Goal: Task Accomplishment & Management: Manage account settings

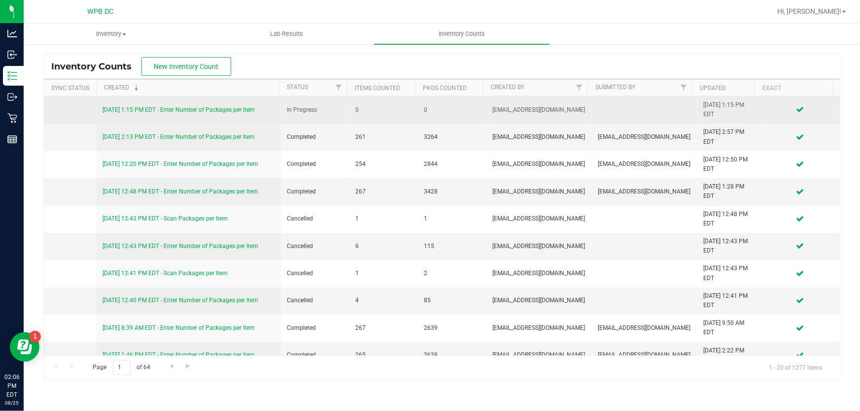
click at [249, 108] on link "[DATE] 1:15 PM EDT - Enter Number of Packages per Item" at bounding box center [178, 109] width 152 height 7
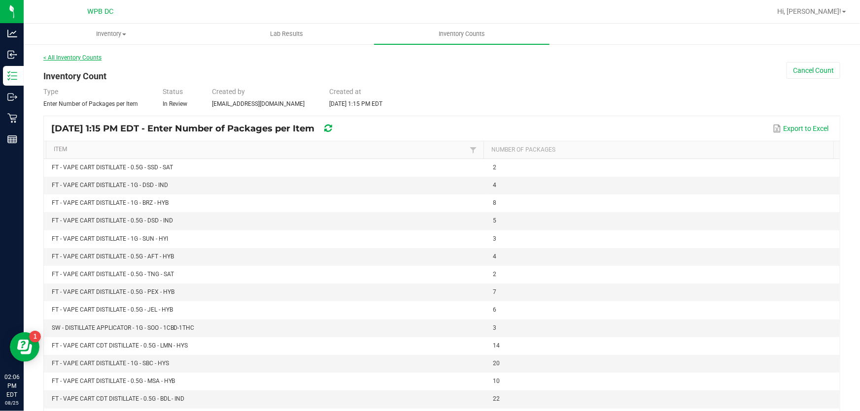
click at [78, 58] on link "< All Inventory Counts" at bounding box center [72, 57] width 58 height 7
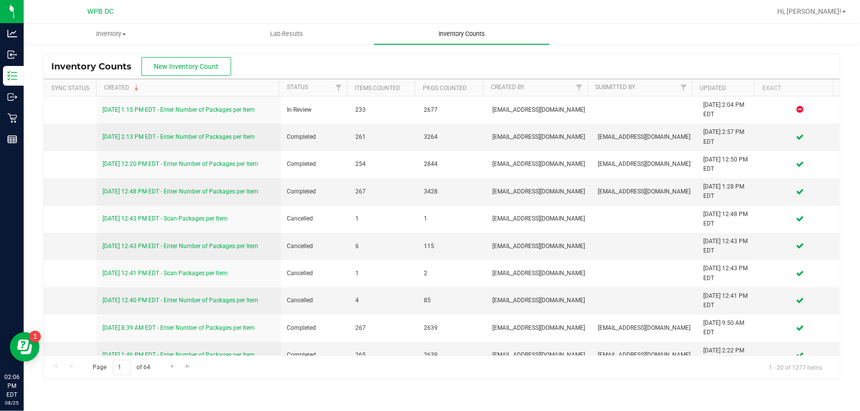
click at [465, 33] on span "Inventory Counts" at bounding box center [461, 34] width 73 height 9
click at [118, 33] on span "Inventory" at bounding box center [111, 34] width 174 height 9
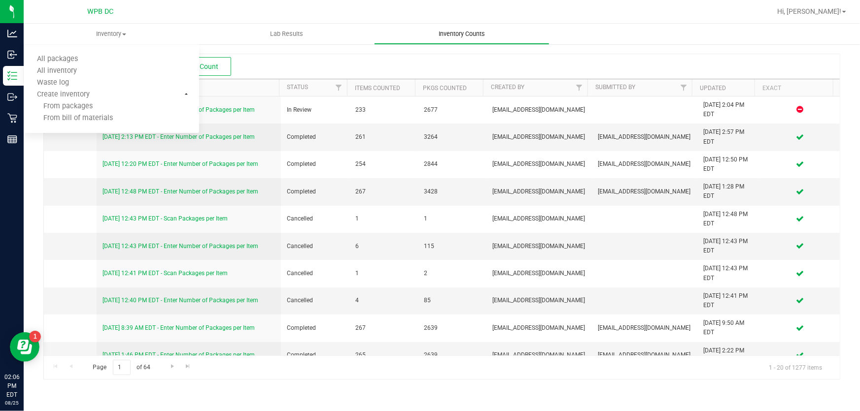
click at [452, 34] on span "Inventory Counts" at bounding box center [461, 34] width 73 height 9
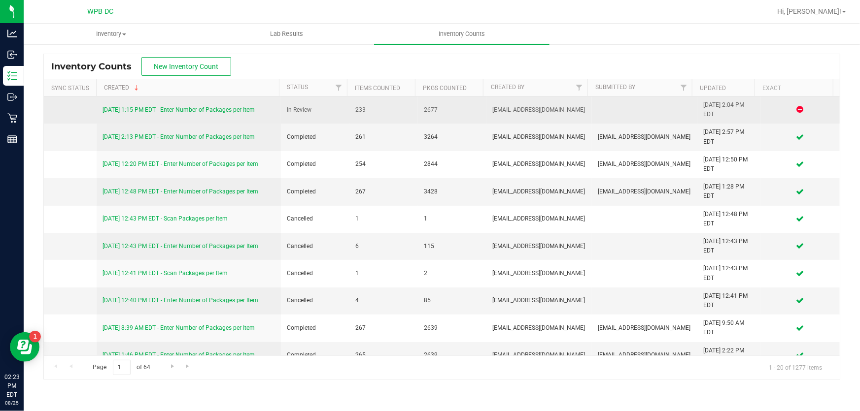
click at [193, 108] on link "[DATE] 1:15 PM EDT - Enter Number of Packages per Item" at bounding box center [178, 109] width 152 height 7
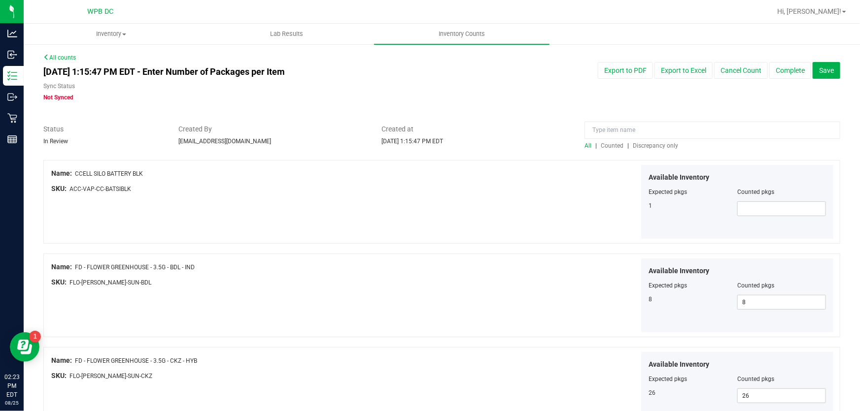
click at [648, 144] on span "Discrepancy only" at bounding box center [655, 145] width 45 height 7
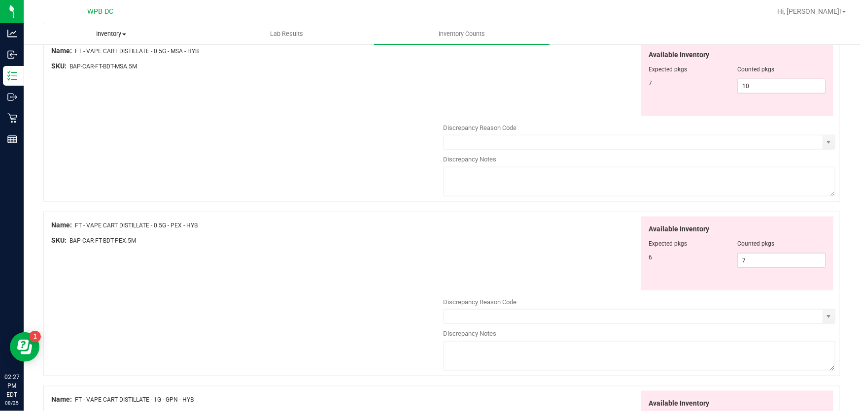
scroll to position [370, 0]
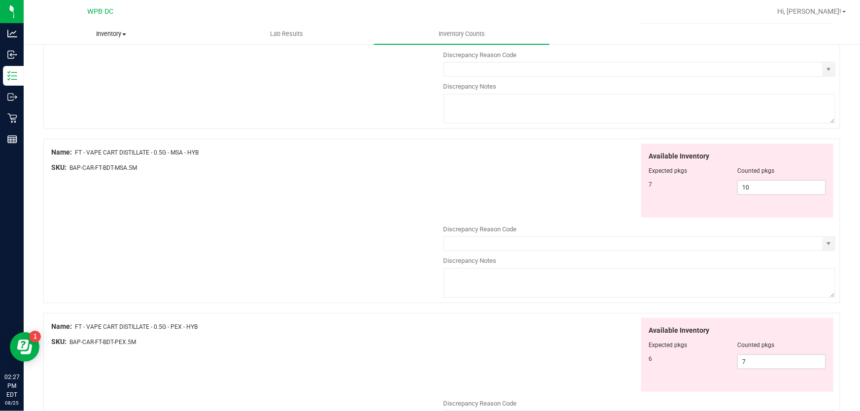
click at [102, 34] on span "Inventory" at bounding box center [111, 34] width 174 height 9
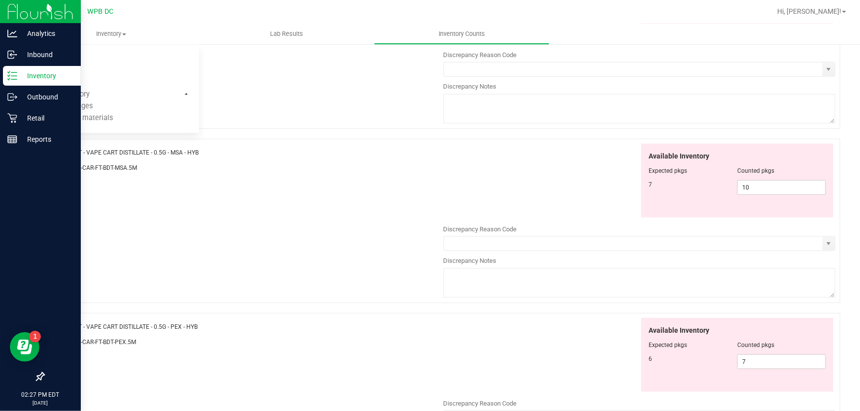
click at [58, 75] on p "Inventory" at bounding box center [46, 76] width 59 height 12
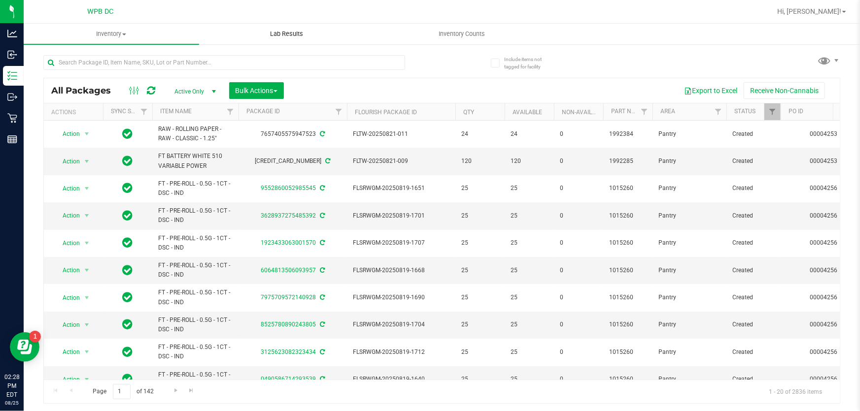
click at [289, 36] on span "Lab Results" at bounding box center [287, 34] width 60 height 9
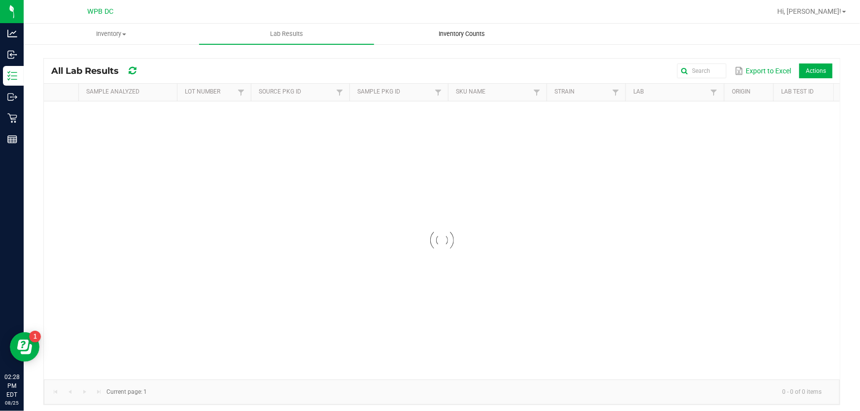
click at [459, 37] on span "Inventory Counts" at bounding box center [461, 34] width 73 height 9
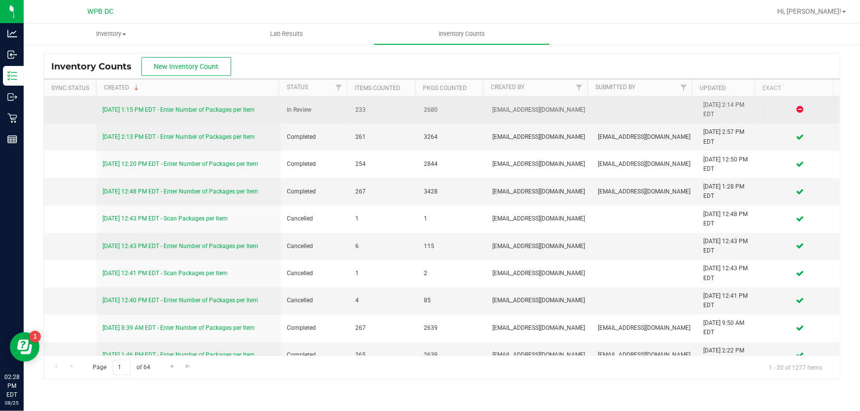
click at [246, 109] on link "[DATE] 1:15 PM EDT - Enter Number of Packages per Item" at bounding box center [178, 109] width 152 height 7
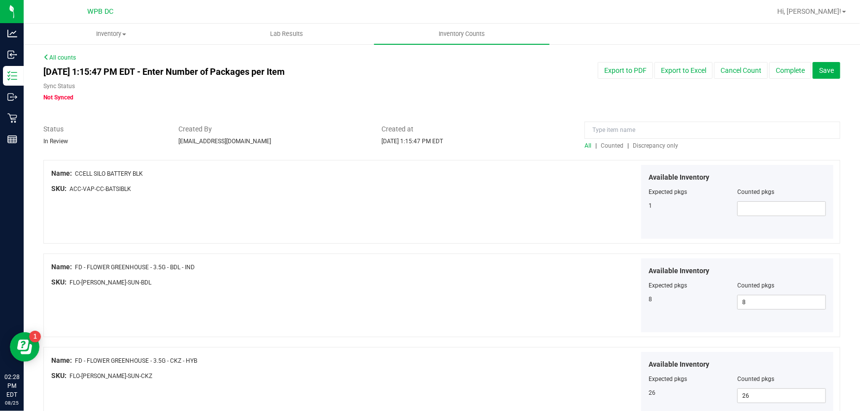
click at [643, 147] on span "Discrepancy only" at bounding box center [655, 145] width 45 height 7
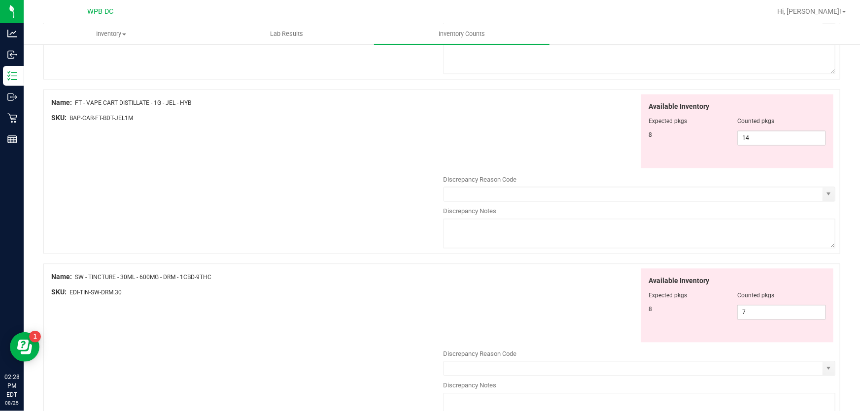
scroll to position [908, 0]
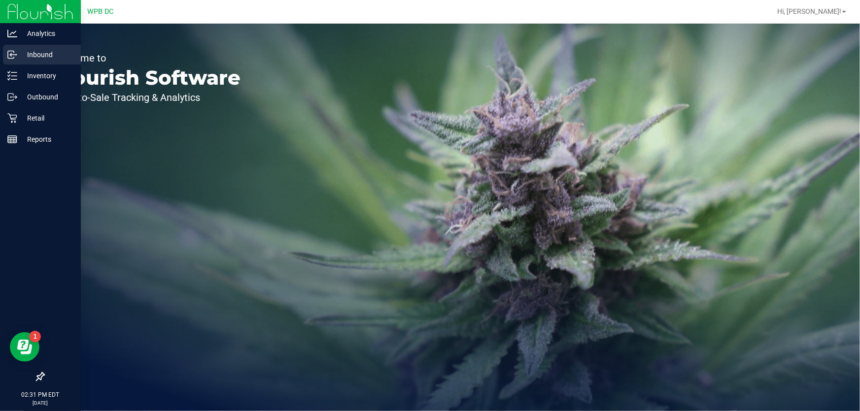
click at [41, 52] on p "Inbound" at bounding box center [46, 55] width 59 height 12
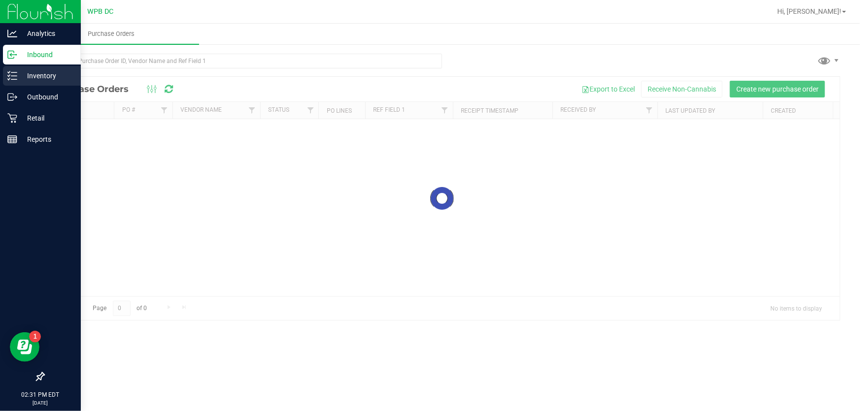
click at [40, 77] on p "Inventory" at bounding box center [46, 76] width 59 height 12
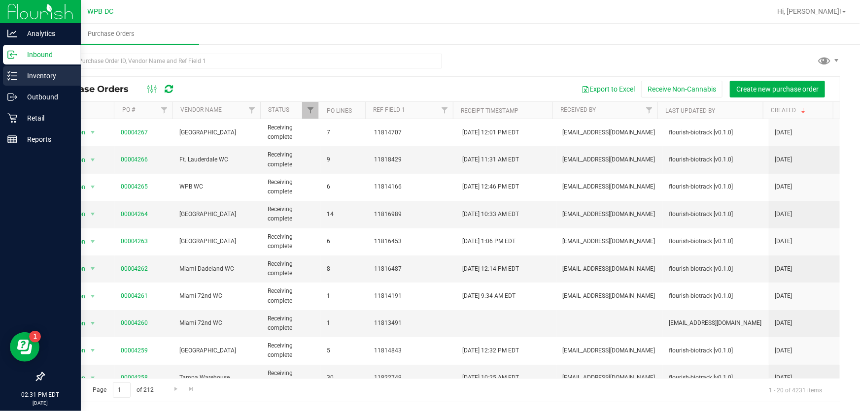
click at [40, 77] on p "Inventory" at bounding box center [46, 76] width 59 height 12
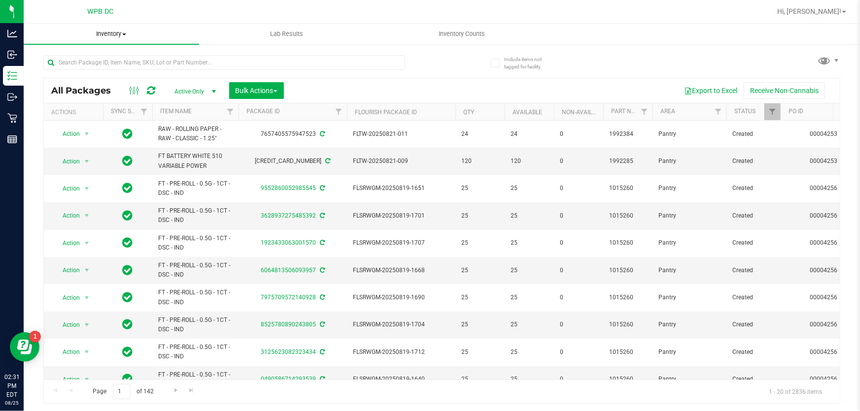
click at [120, 38] on uib-tab-heading "Inventory All packages All inventory Waste log Create inventory" at bounding box center [111, 34] width 175 height 21
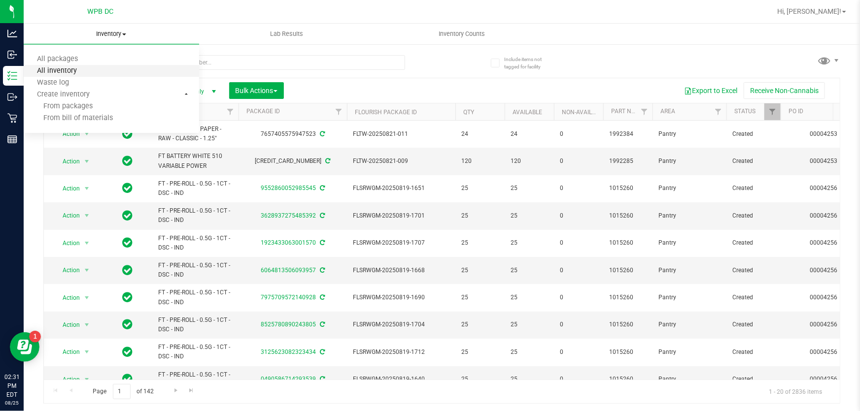
click at [73, 68] on span "All inventory" at bounding box center [57, 71] width 67 height 8
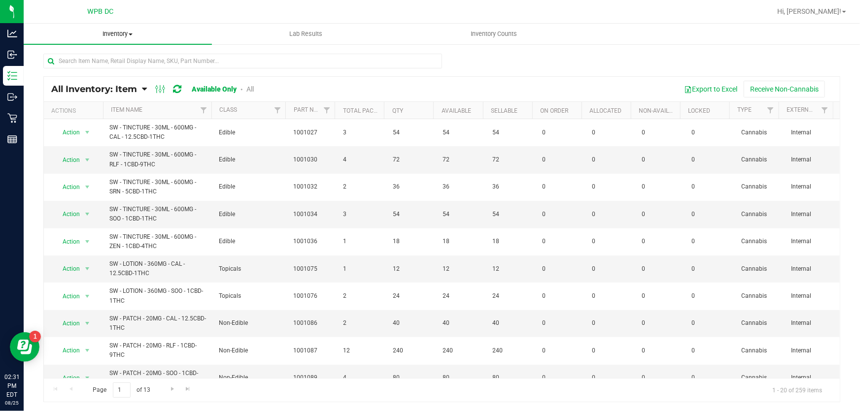
click at [128, 34] on span "Inventory" at bounding box center [118, 34] width 188 height 9
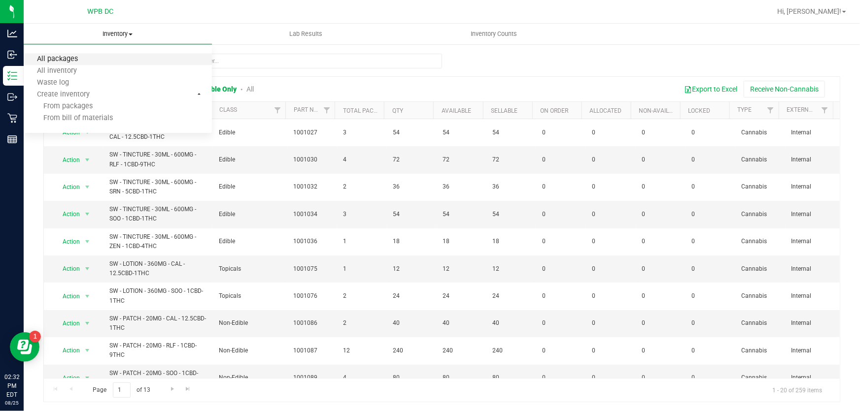
click at [77, 56] on span "All packages" at bounding box center [58, 59] width 68 height 8
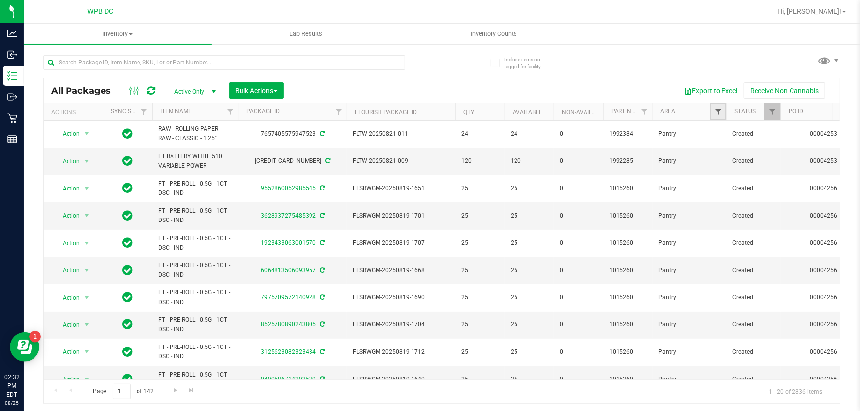
click at [719, 110] on span "Filter" at bounding box center [718, 112] width 8 height 8
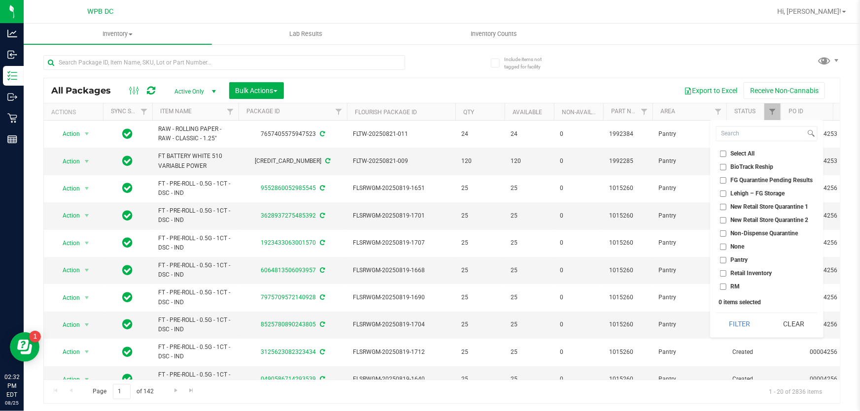
click at [729, 235] on label "Non-Dispense Quarantine" at bounding box center [759, 234] width 78 height 6
click at [726, 235] on input "Non-Dispense Quarantine" at bounding box center [723, 234] width 6 height 6
checkbox input "true"
click at [740, 325] on button "Filter" at bounding box center [739, 324] width 47 height 22
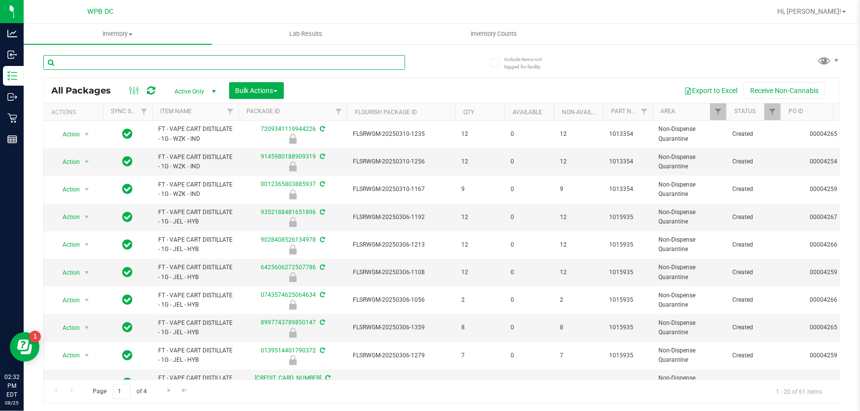
click at [176, 62] on input "text" at bounding box center [224, 62] width 362 height 15
type input "BZK"
click at [108, 65] on input "BZK" at bounding box center [224, 62] width 362 height 15
click at [107, 65] on input "BZK" at bounding box center [224, 62] width 362 height 15
click at [213, 64] on input "text" at bounding box center [224, 62] width 362 height 15
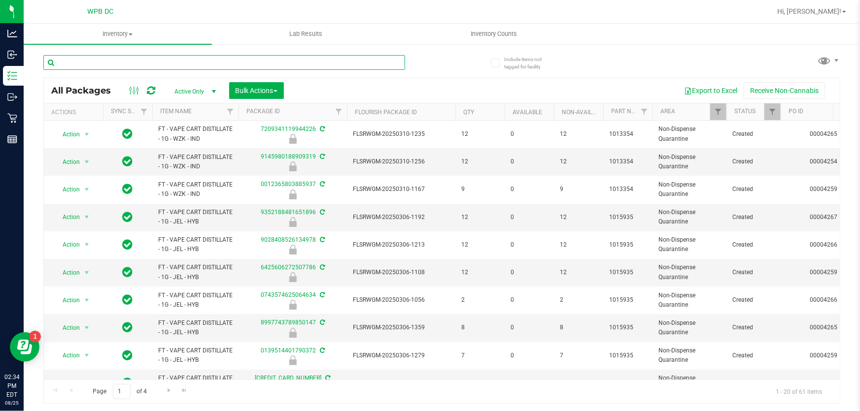
click at [135, 63] on input "text" at bounding box center [224, 62] width 362 height 15
type input "DBR"
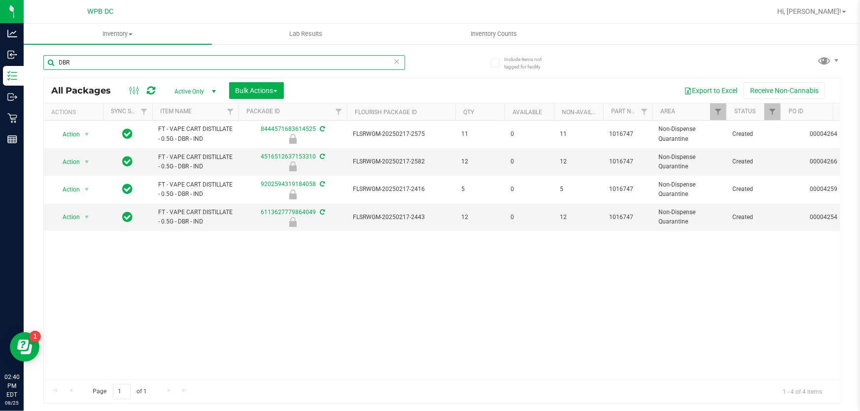
click at [80, 63] on input "DBR" at bounding box center [224, 62] width 362 height 15
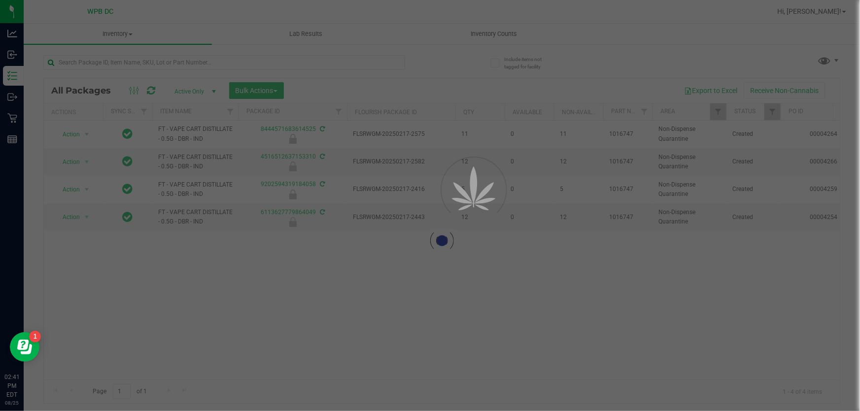
click at [722, 41] on div at bounding box center [430, 205] width 860 height 411
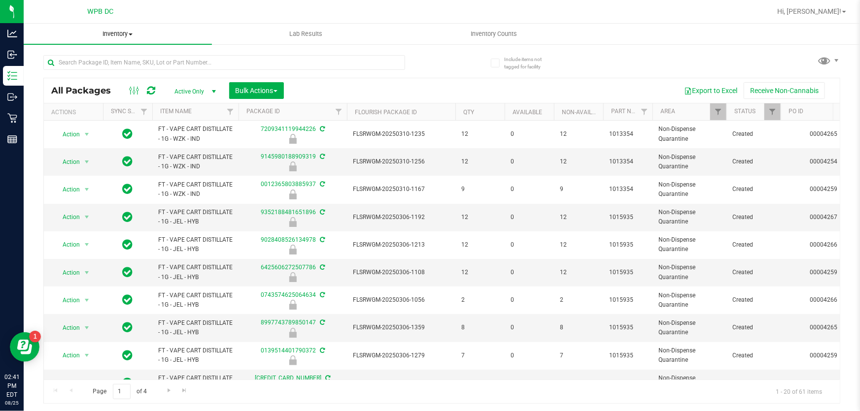
click at [127, 30] on span "Inventory" at bounding box center [118, 34] width 188 height 9
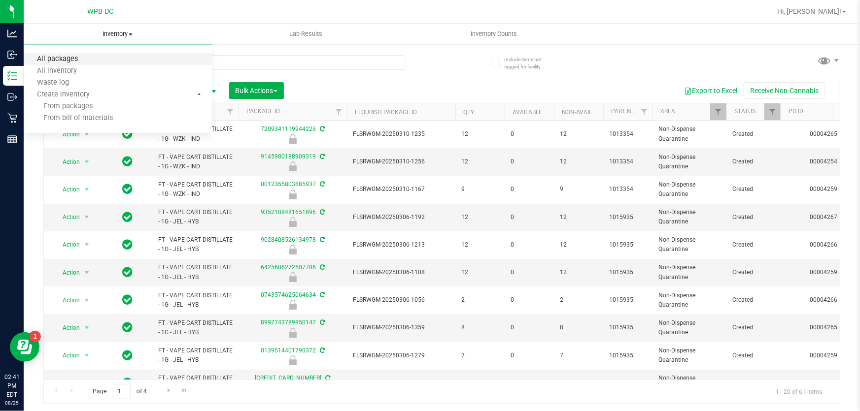
click at [84, 63] on span "All packages" at bounding box center [58, 59] width 68 height 8
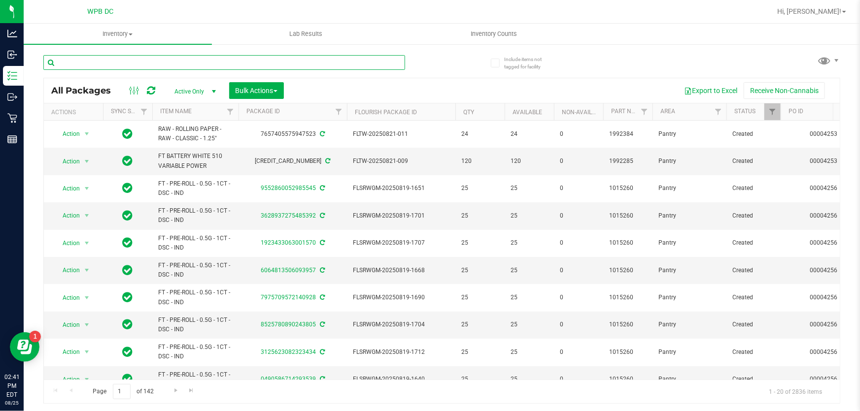
click at [103, 55] on input "text" at bounding box center [224, 62] width 362 height 15
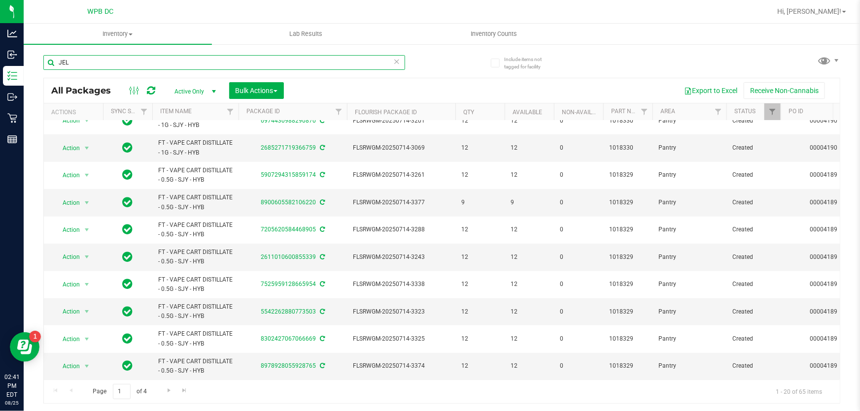
scroll to position [292, 0]
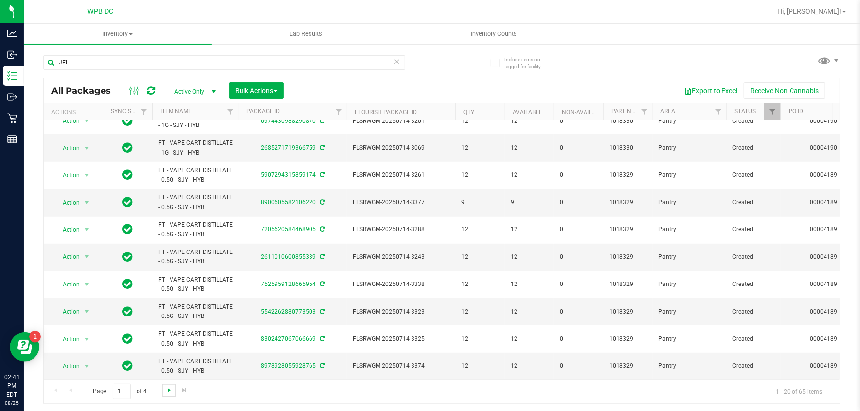
click at [171, 388] on span "Go to the next page" at bounding box center [169, 391] width 8 height 8
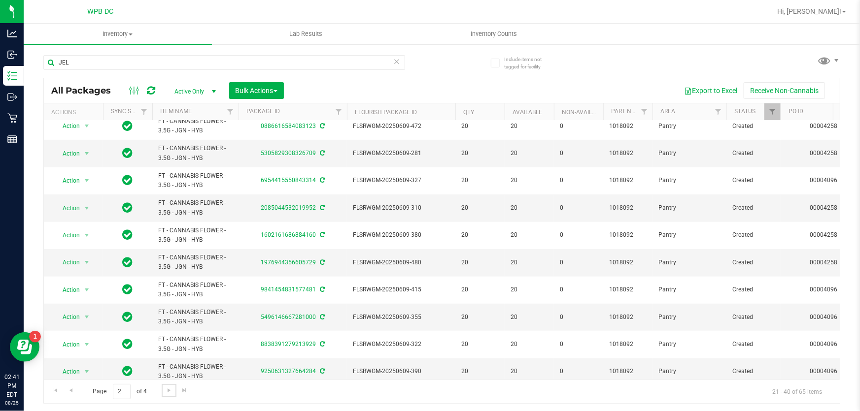
scroll to position [292, 0]
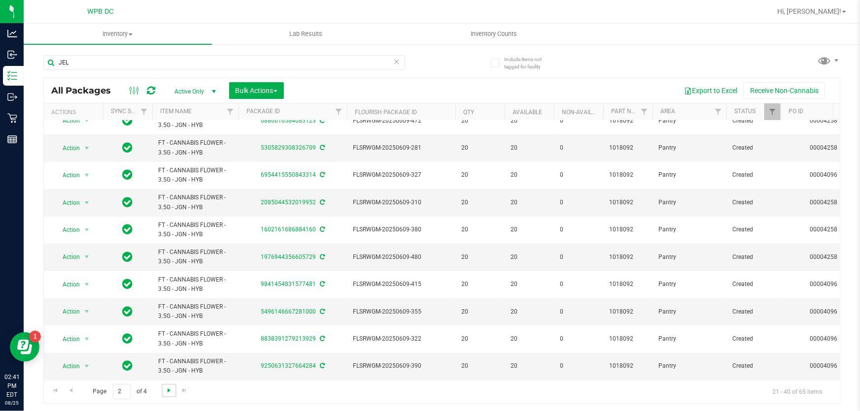
click at [172, 389] on span "Go to the next page" at bounding box center [169, 391] width 8 height 8
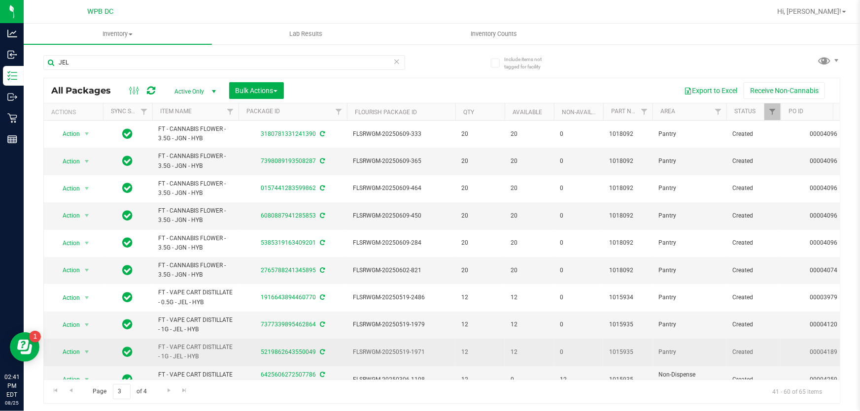
drag, startPoint x: 204, startPoint y: 357, endPoint x: 143, endPoint y: 351, distance: 61.4
click at [143, 351] on tr "Action Action Adjust qty Create package Edit attributes Global inventory Locate…" at bounding box center [688, 352] width 1289 height 27
copy tr "FT - VAPE CART DISTILLATE - 1G - JEL - HYB"
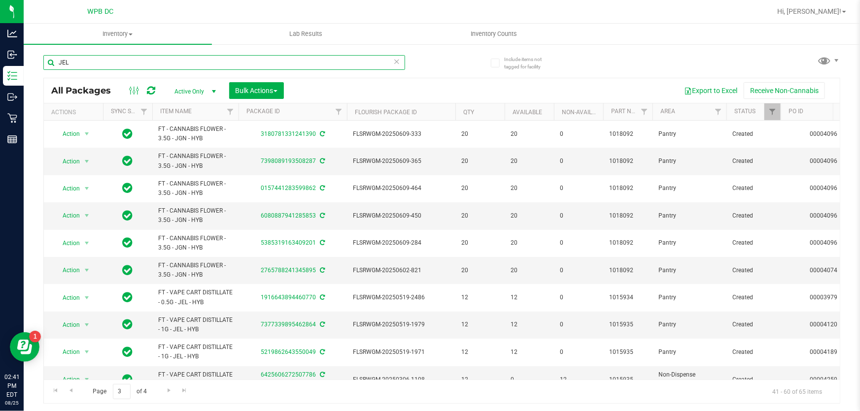
click at [127, 58] on input "JEL" at bounding box center [224, 62] width 362 height 15
paste input "FT - VAPE CART DISTILLATE - 1G - JEL - HYB"
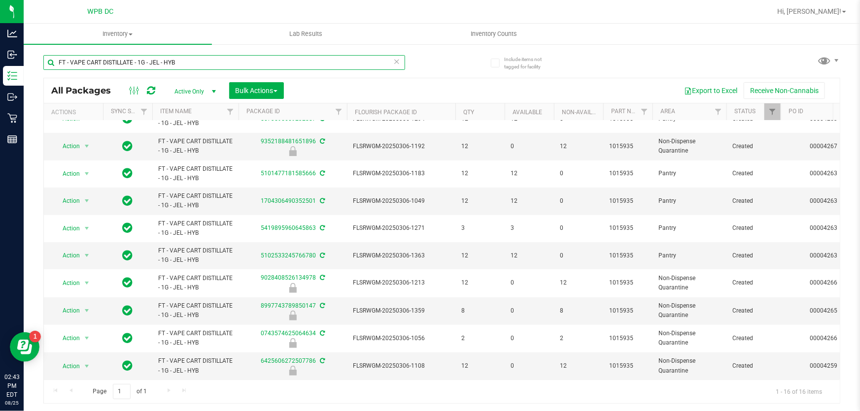
scroll to position [185, 0]
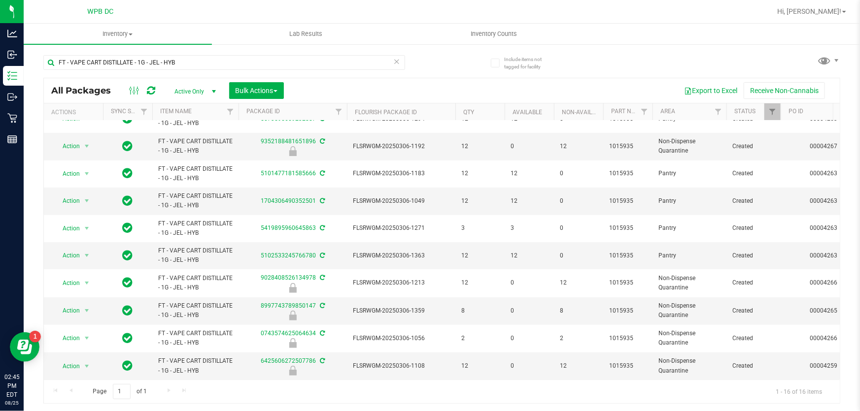
click at [147, 91] on icon at bounding box center [151, 91] width 8 height 10
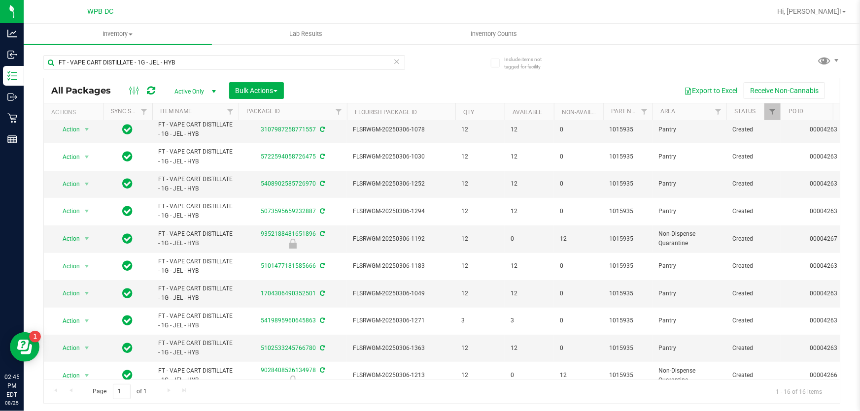
scroll to position [0, 0]
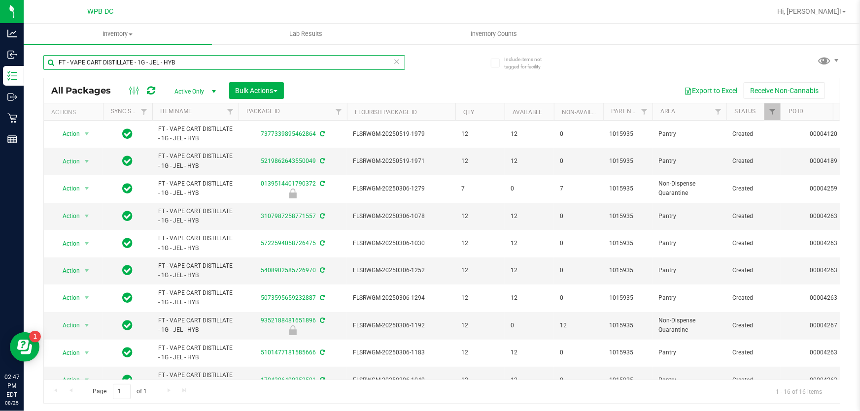
click at [208, 56] on input "FT - VAPE CART DISTILLATE - 1G - JEL - HYB" at bounding box center [224, 62] width 362 height 15
click at [205, 59] on input "FT - VAPE CART DISTILLATE - 1G - JEL - HYB" at bounding box center [224, 62] width 362 height 15
click at [203, 60] on input "FT - VAPE CART DISTILLATE - 1G - JEL - HYB" at bounding box center [224, 62] width 362 height 15
drag, startPoint x: 168, startPoint y: 63, endPoint x: 158, endPoint y: 59, distance: 10.8
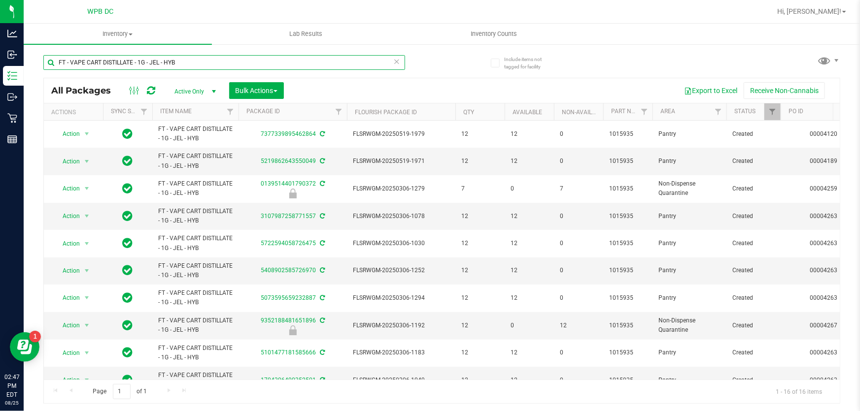
click at [158, 59] on input "FT - VAPE CART DISTILLATE - 1G - JEL - HYB" at bounding box center [224, 62] width 362 height 15
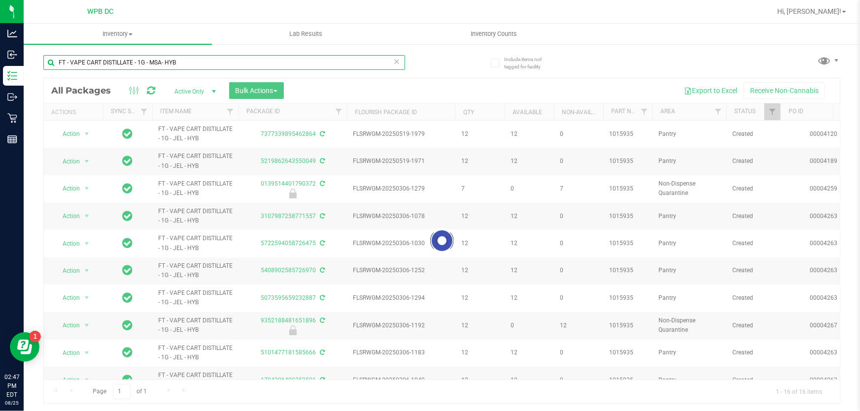
click at [148, 64] on input "FT - VAPE CART DISTILLATE - 1G - MSA- HYB" at bounding box center [224, 62] width 362 height 15
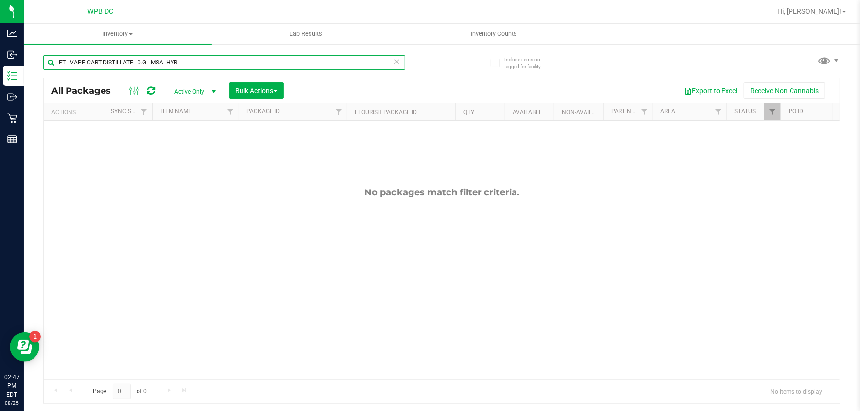
type input "FT - VAPE CART DISTILLATE - 0.5G - MSA- HYB"
drag, startPoint x: 189, startPoint y: 63, endPoint x: 64, endPoint y: 46, distance: 125.8
click at [64, 46] on div "FT - VAPE CART DISTILLATE - 0.5G - MSA- HYB" at bounding box center [242, 62] width 399 height 32
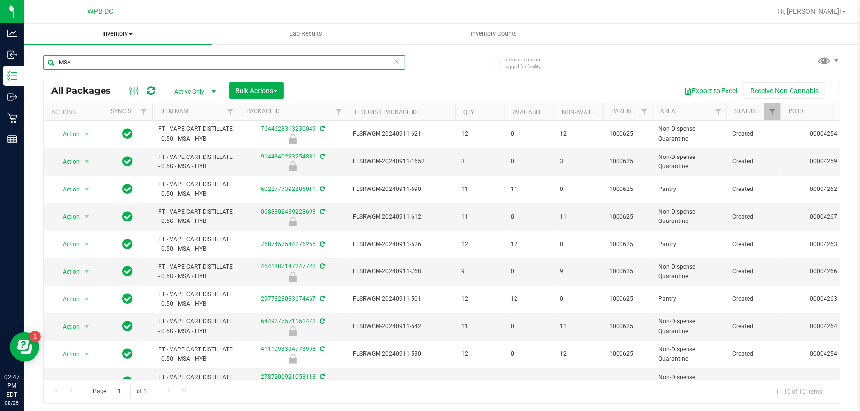
type input "MSA"
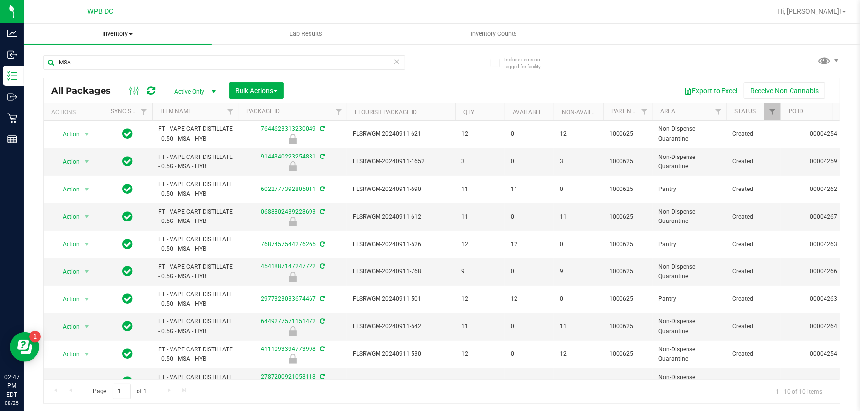
click at [132, 33] on span "Inventory" at bounding box center [118, 34] width 188 height 9
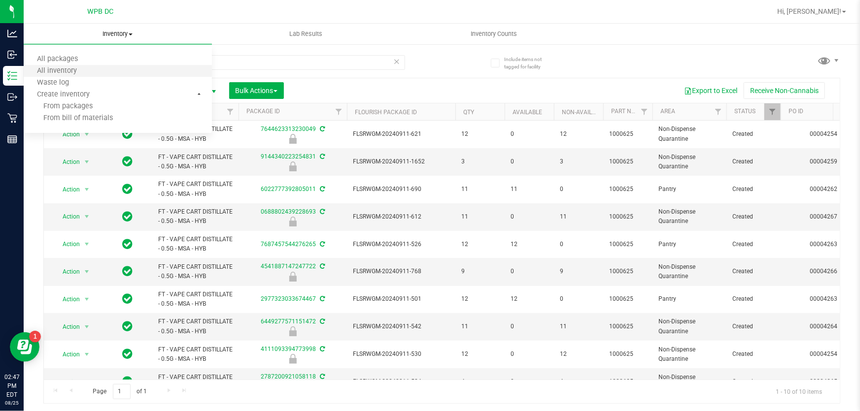
click at [75, 66] on li "All inventory" at bounding box center [118, 72] width 188 height 12
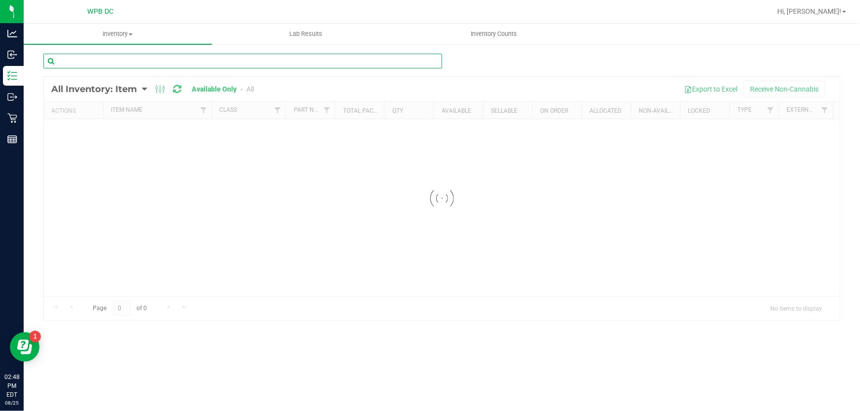
click at [102, 56] on input "text" at bounding box center [242, 61] width 399 height 15
type input "M"
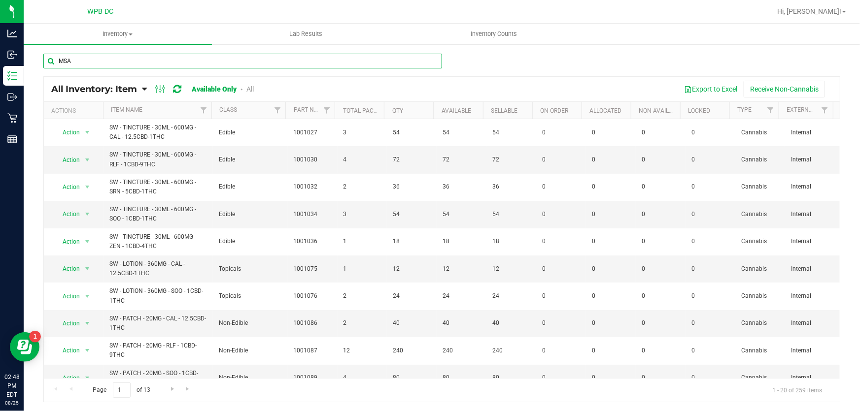
type input "MSA"
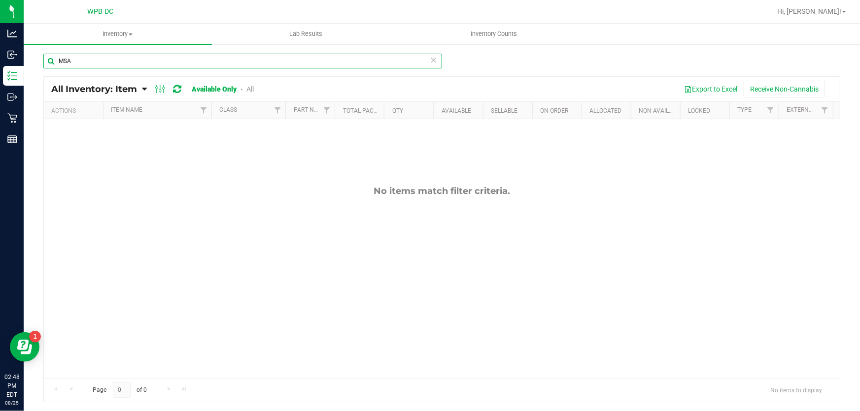
drag, startPoint x: 83, startPoint y: 66, endPoint x: 50, endPoint y: 62, distance: 33.2
click at [50, 62] on input "MSA" at bounding box center [242, 61] width 399 height 15
click at [149, 152] on div "No items match filter criteria." at bounding box center [442, 282] width 796 height 326
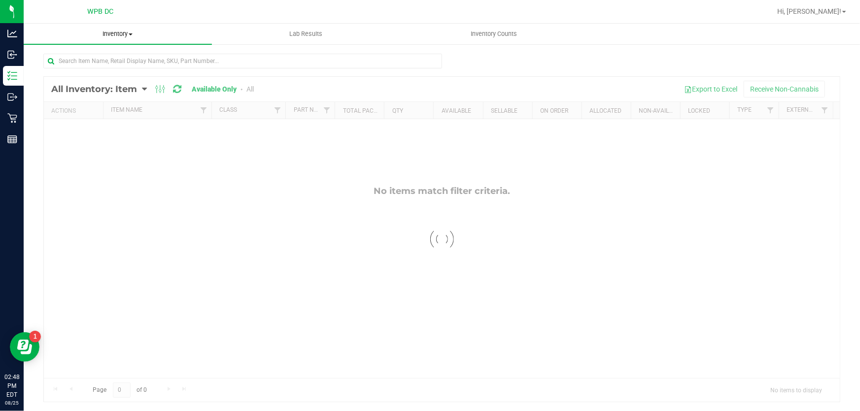
click at [123, 33] on span "Inventory" at bounding box center [118, 34] width 188 height 9
click at [55, 61] on span "All packages" at bounding box center [58, 59] width 68 height 8
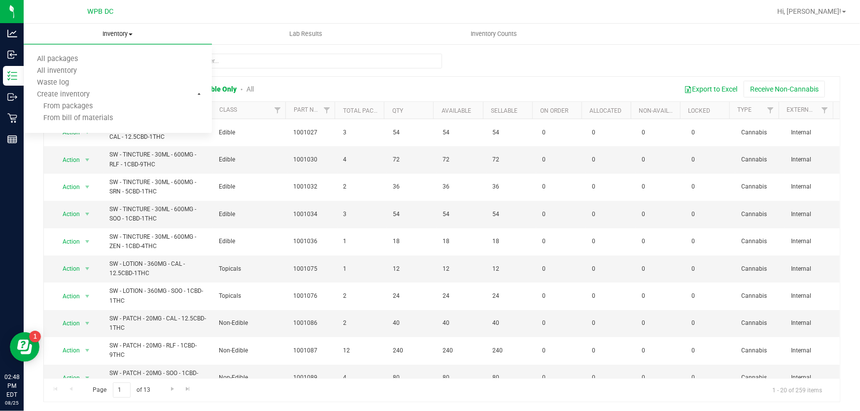
click at [132, 35] on span "Inventory" at bounding box center [118, 34] width 188 height 9
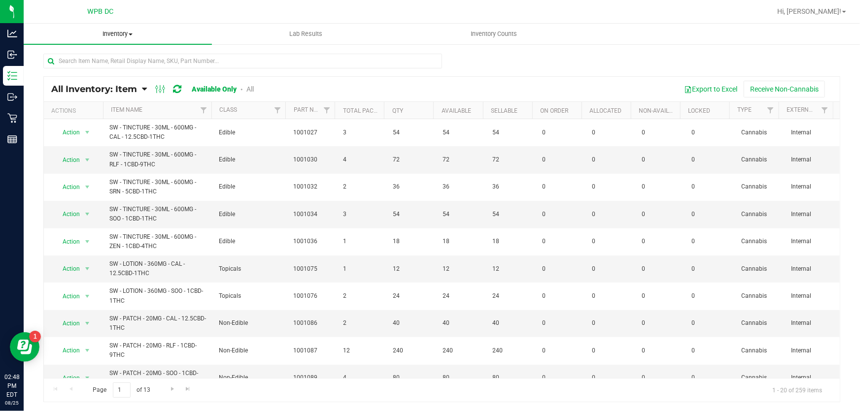
click at [125, 30] on span "Inventory" at bounding box center [118, 34] width 188 height 9
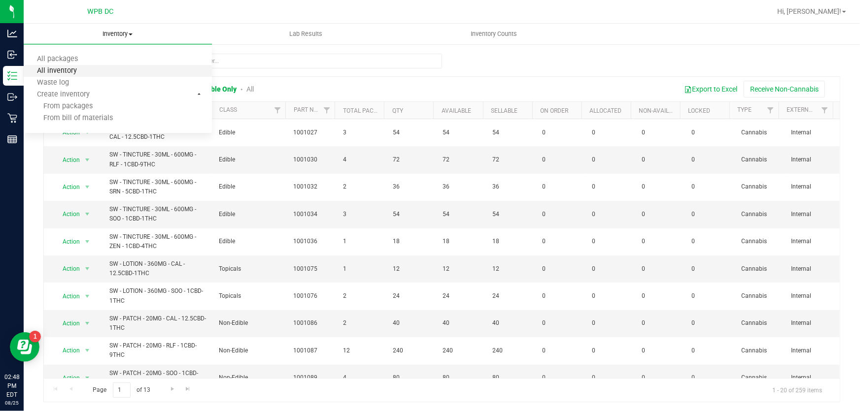
click at [70, 70] on span "All inventory" at bounding box center [57, 71] width 67 height 8
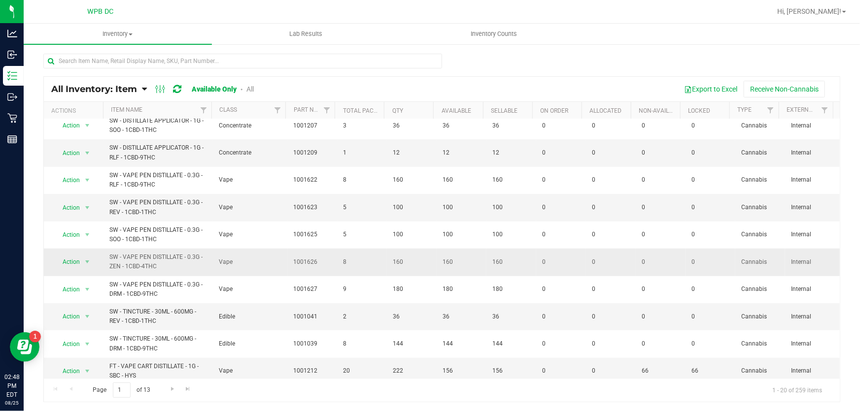
scroll to position [285, 0]
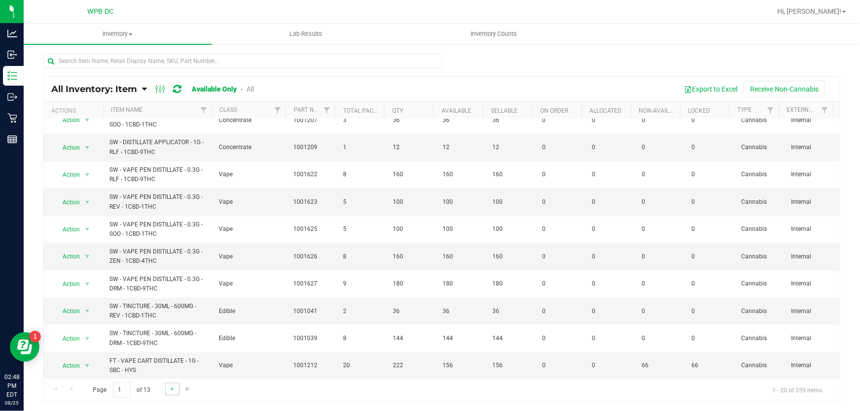
click at [166, 390] on link "Go to the next page" at bounding box center [172, 389] width 14 height 13
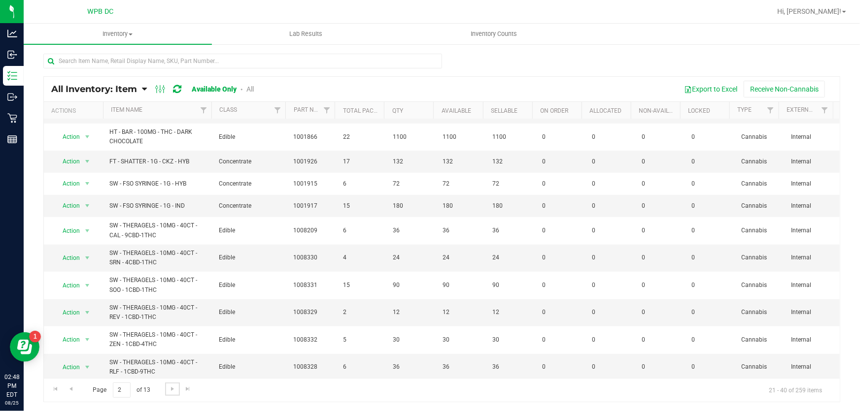
scroll to position [270, 0]
click at [169, 387] on span "Go to the next page" at bounding box center [173, 389] width 8 height 8
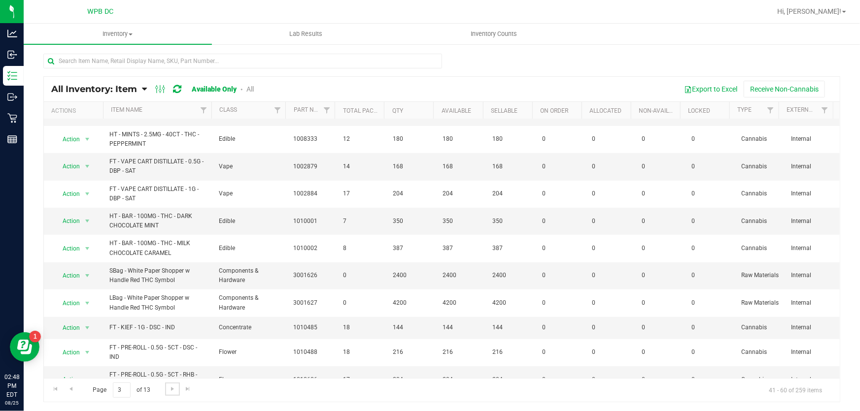
scroll to position [265, 0]
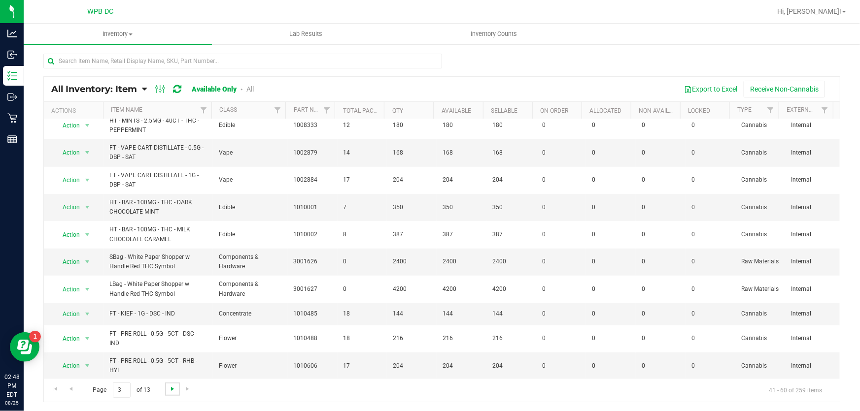
click at [174, 389] on span "Go to the next page" at bounding box center [173, 389] width 8 height 8
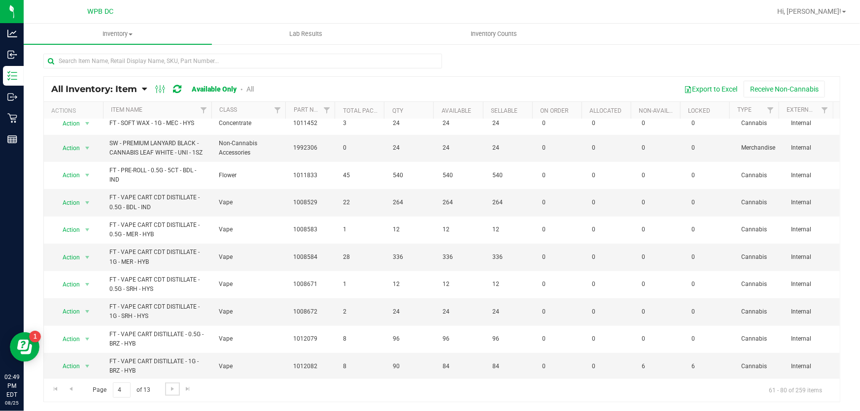
scroll to position [275, 0]
click at [172, 387] on span "Go to the next page" at bounding box center [173, 389] width 8 height 8
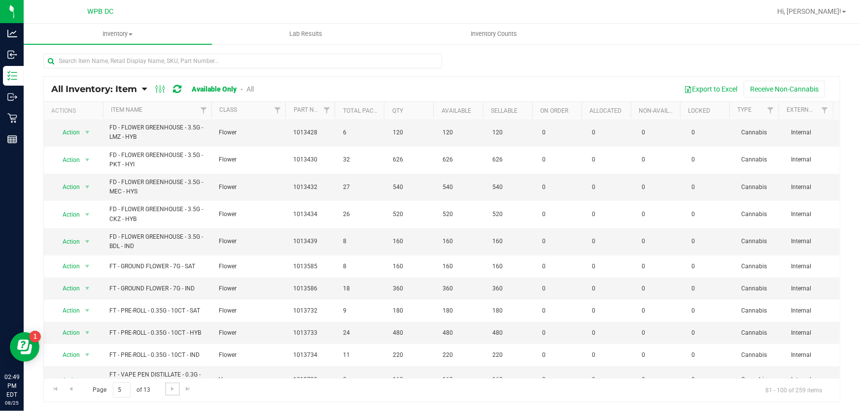
scroll to position [254, 0]
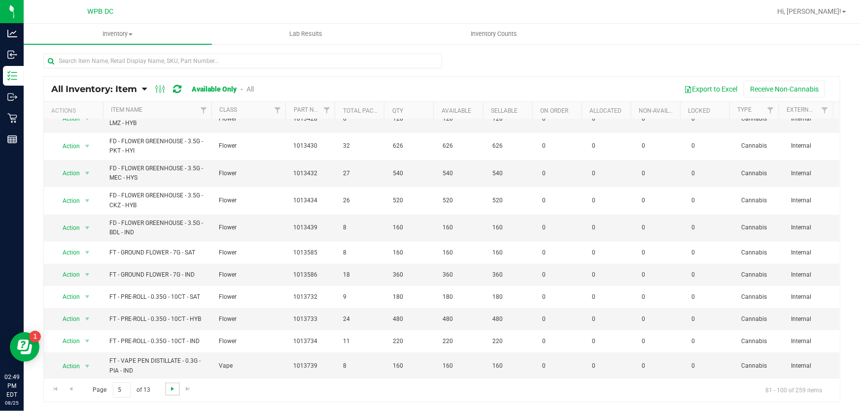
click at [170, 385] on span "Go to the next page" at bounding box center [173, 389] width 8 height 8
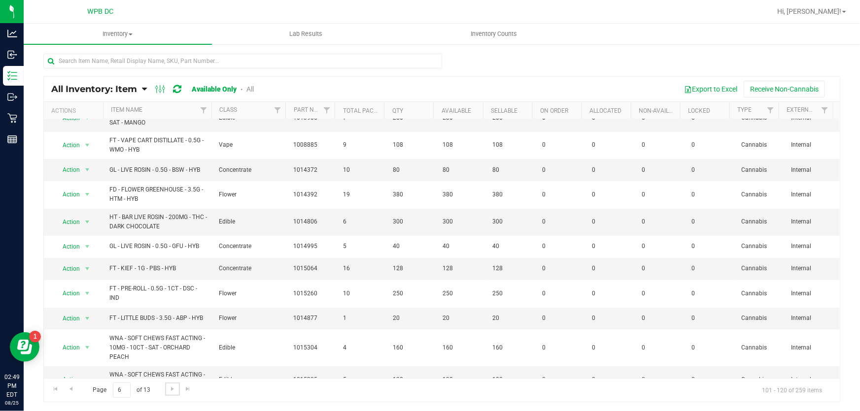
scroll to position [278, 0]
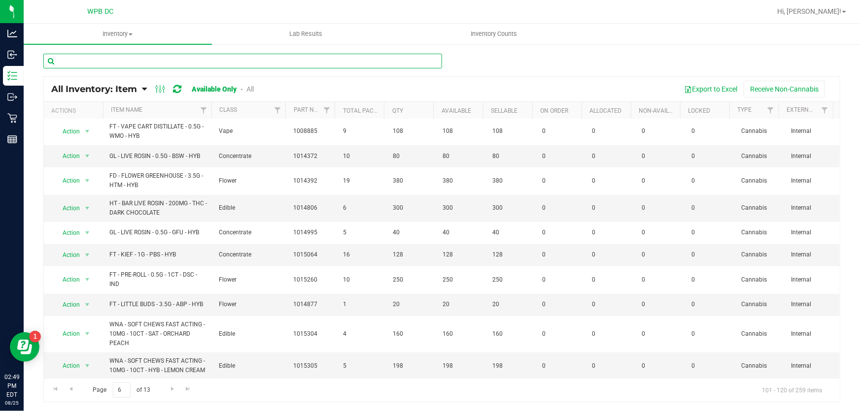
click at [180, 64] on input "text" at bounding box center [242, 61] width 399 height 15
type input "MSA"
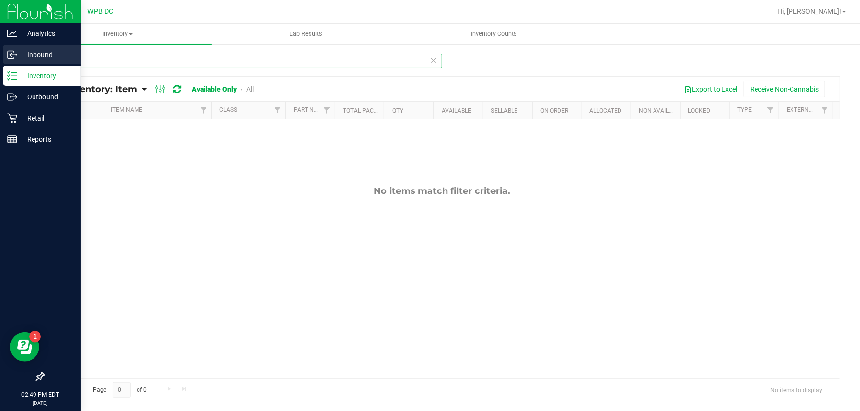
drag, startPoint x: 151, startPoint y: 56, endPoint x: 12, endPoint y: 58, distance: 139.0
click at [12, 58] on div "Analytics Inbound Inventory Outbound Retail Reports 02:49 PM EDT 08/25/2025 08/…" at bounding box center [430, 205] width 860 height 411
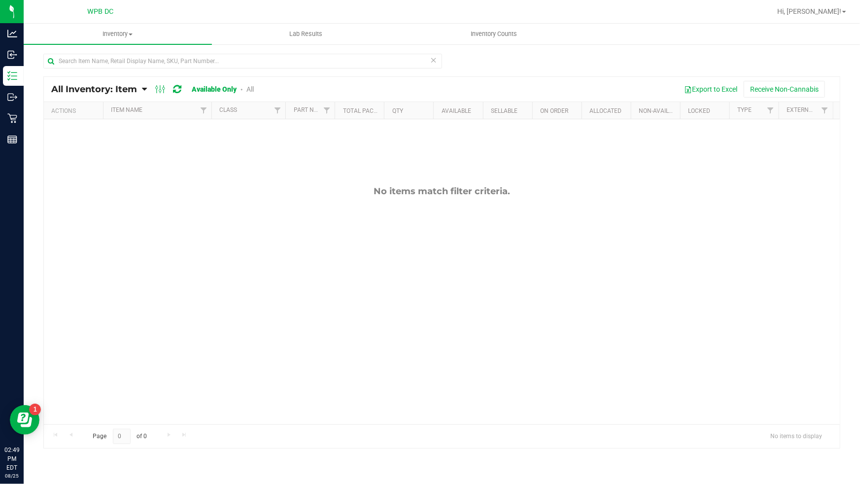
click at [346, 219] on div "Inventory All packages All inventory Waste log Create inventory Lab Results Inv…" at bounding box center [442, 254] width 836 height 460
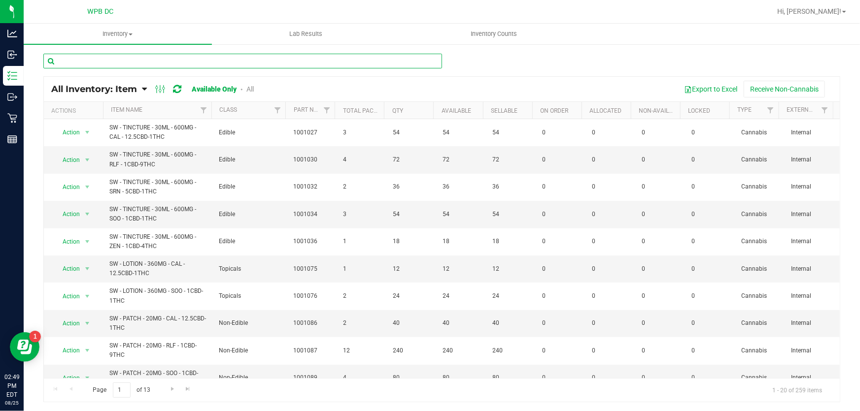
click at [141, 58] on input "text" at bounding box center [242, 61] width 399 height 15
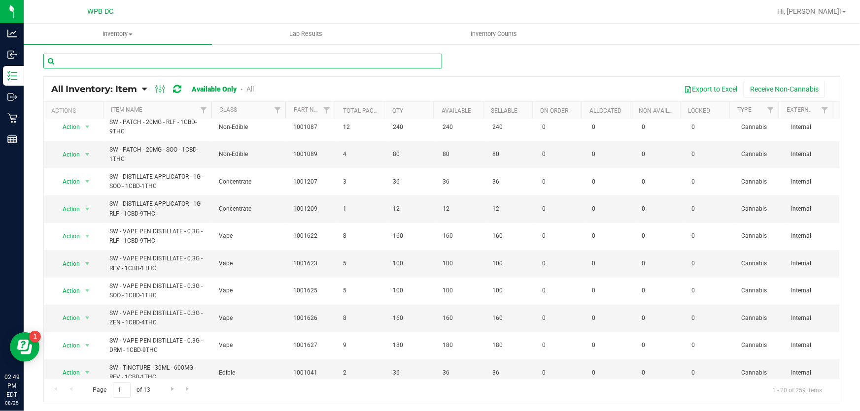
scroll to position [285, 0]
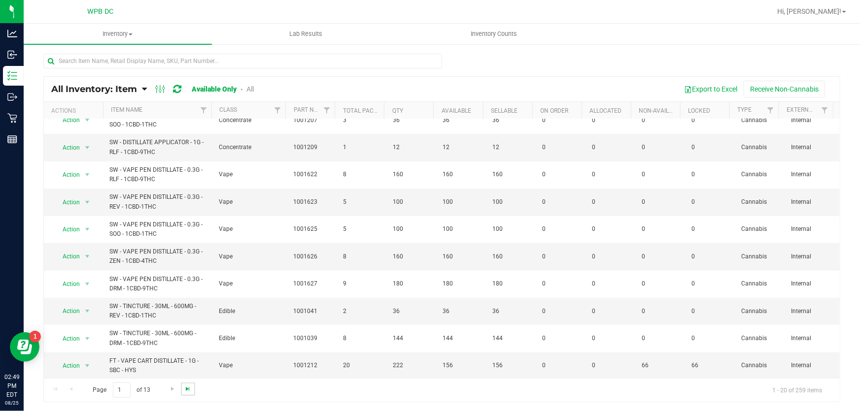
click at [186, 387] on span "Go to the last page" at bounding box center [188, 389] width 8 height 8
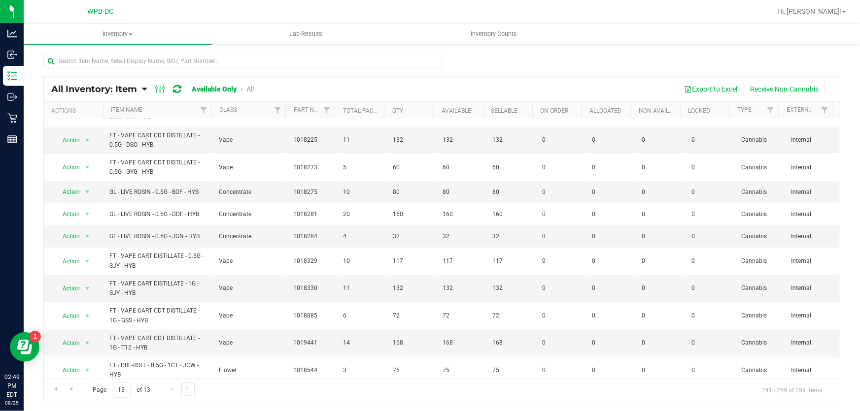
scroll to position [242, 0]
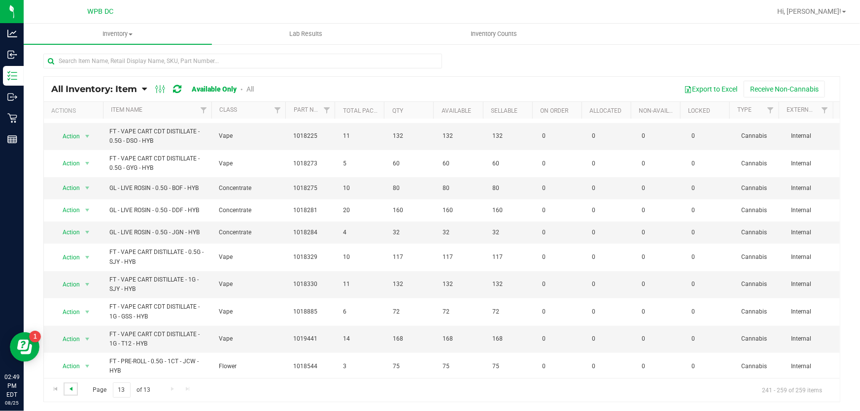
click at [69, 391] on span "Go to the previous page" at bounding box center [71, 389] width 8 height 8
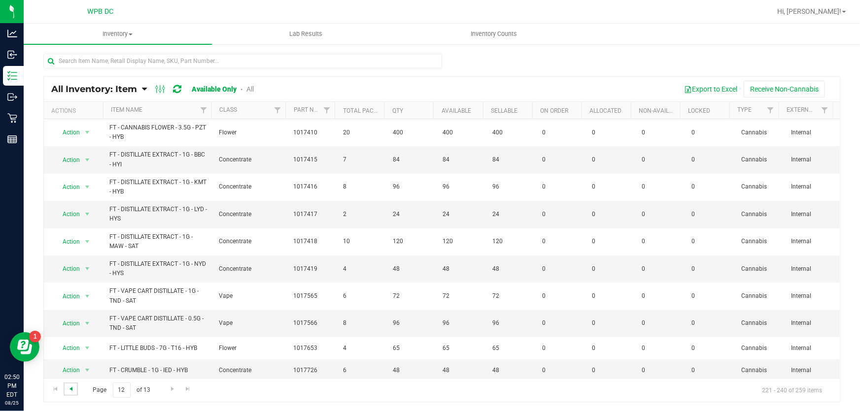
click at [69, 388] on span "Go to the previous page" at bounding box center [71, 389] width 8 height 8
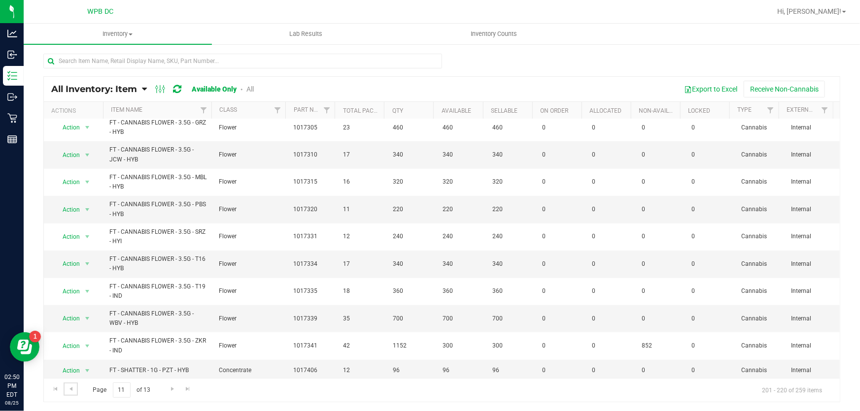
scroll to position [280, 0]
click at [69, 387] on span "Go to the previous page" at bounding box center [71, 389] width 8 height 8
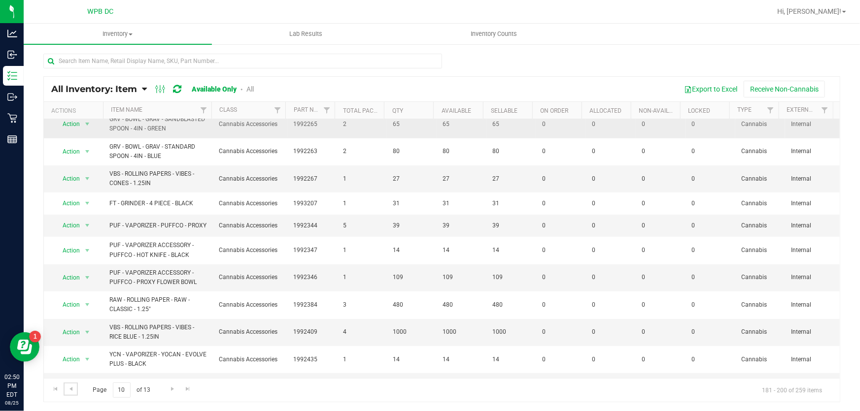
scroll to position [179, 0]
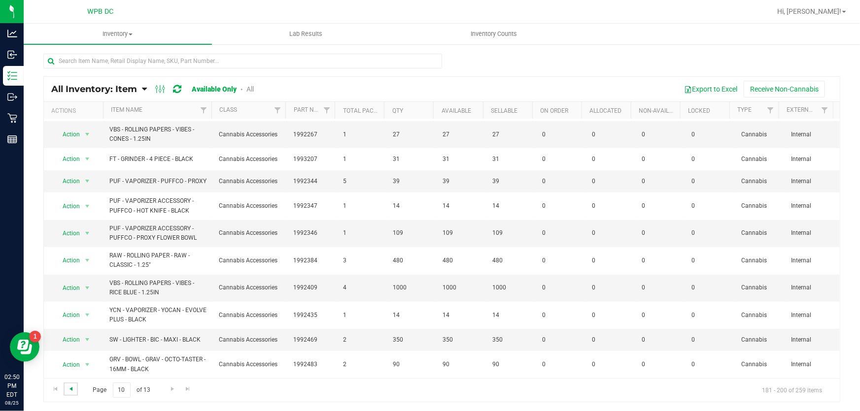
click at [71, 391] on span "Go to the previous page" at bounding box center [71, 389] width 8 height 8
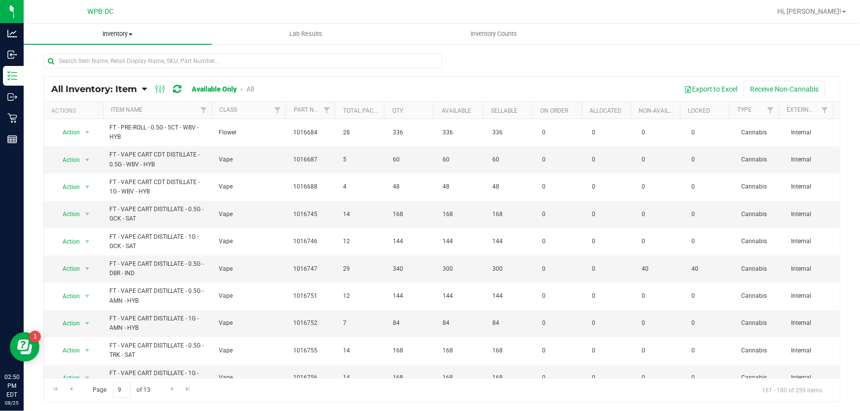
click at [128, 32] on span "Inventory" at bounding box center [118, 34] width 188 height 9
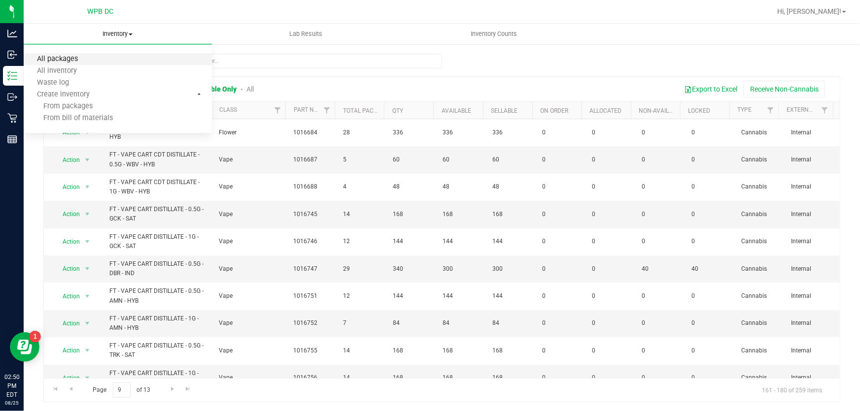
click at [77, 58] on span "All packages" at bounding box center [58, 59] width 68 height 8
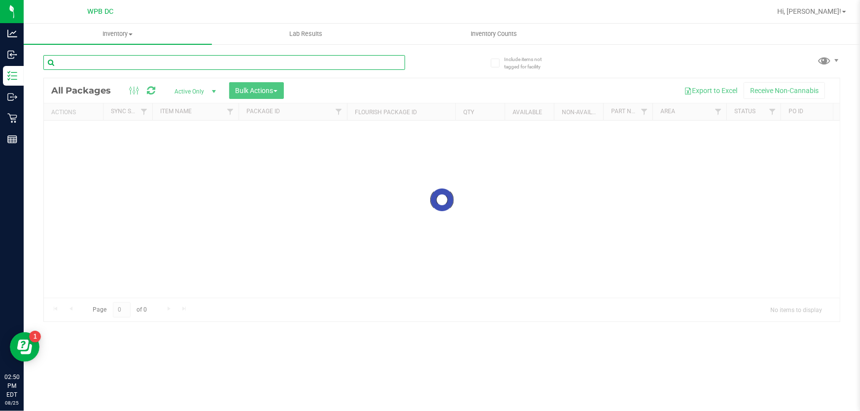
click at [226, 62] on input "text" at bounding box center [224, 62] width 362 height 15
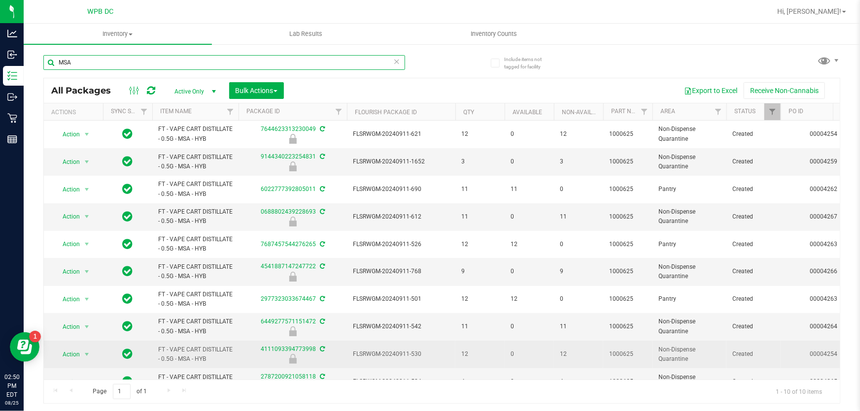
type input "MSA"
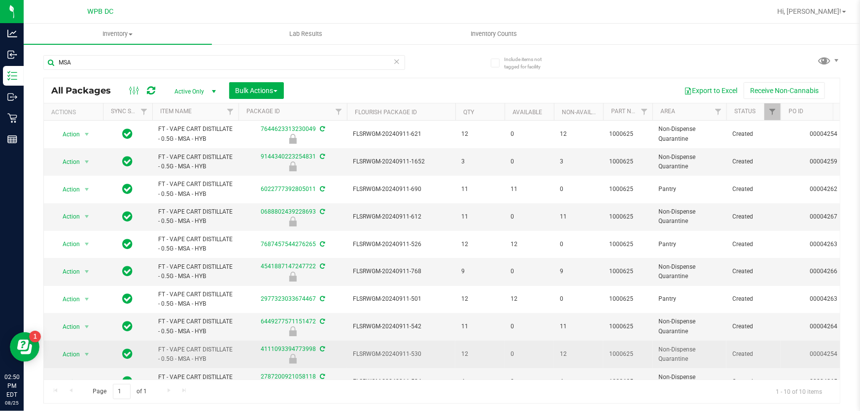
drag, startPoint x: 211, startPoint y: 360, endPoint x: 155, endPoint y: 350, distance: 57.5
click at [155, 350] on td "FT - VAPE CART DISTILLATE - 0.5G - MSA - HYB" at bounding box center [195, 355] width 86 height 28
copy span "FT - VAPE CART DISTILLATE - 0.5G - MSA - HYB"
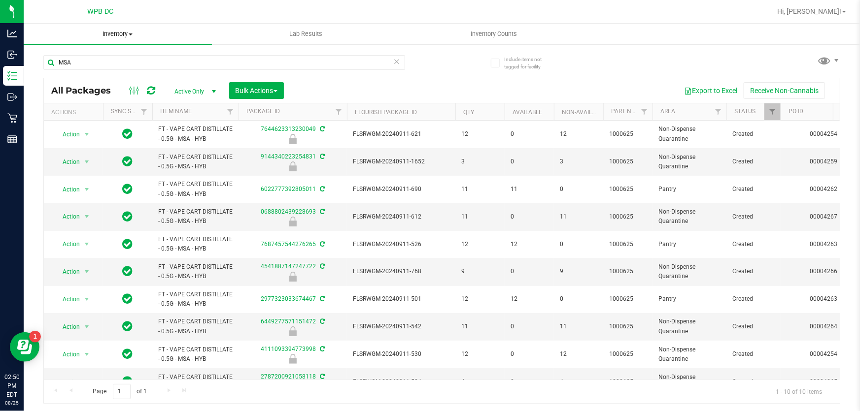
click at [128, 35] on span "Inventory" at bounding box center [118, 34] width 188 height 9
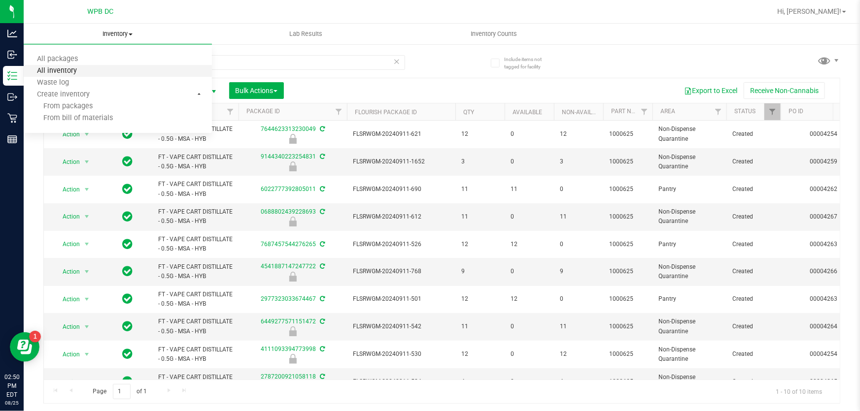
click at [68, 68] on span "All inventory" at bounding box center [57, 71] width 67 height 8
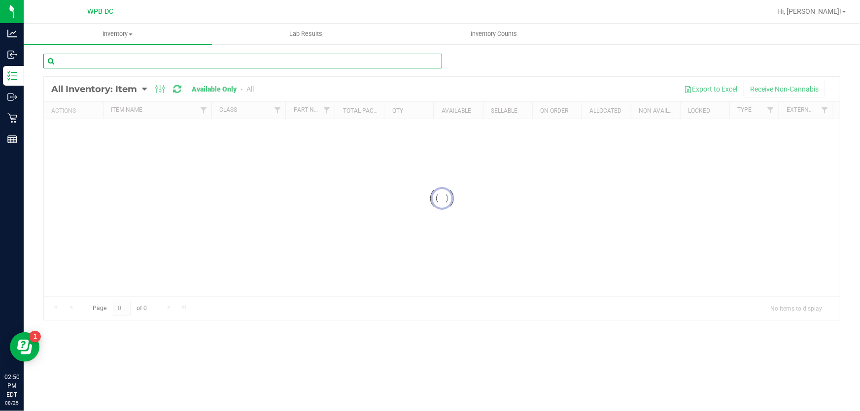
click at [99, 61] on input "text" at bounding box center [242, 61] width 399 height 15
paste input "FT - VAPE CART DISTILLATE - 0.5G - MSA - HYB"
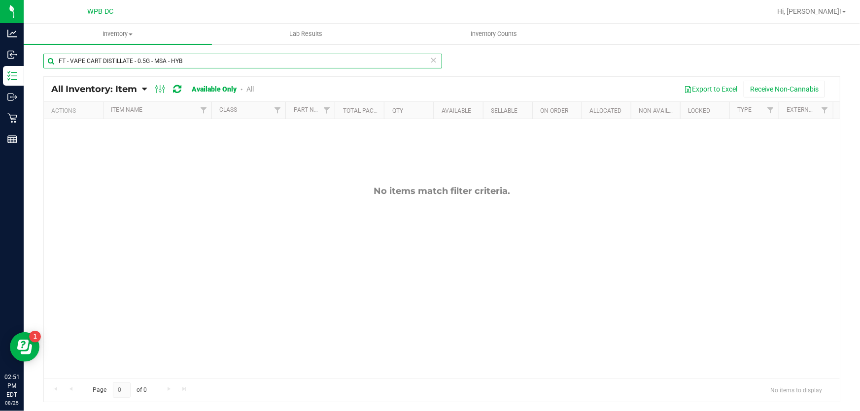
type input "FT - VAPE CART DISTILLATE - 0.5G - MSA - HYB"
click at [141, 87] on link "All Inventory: Item" at bounding box center [96, 89] width 91 height 11
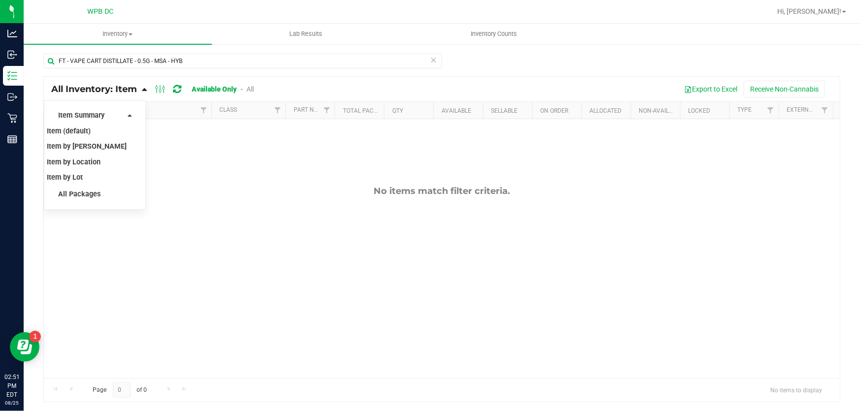
click at [141, 87] on link "All Inventory: Item" at bounding box center [96, 89] width 91 height 11
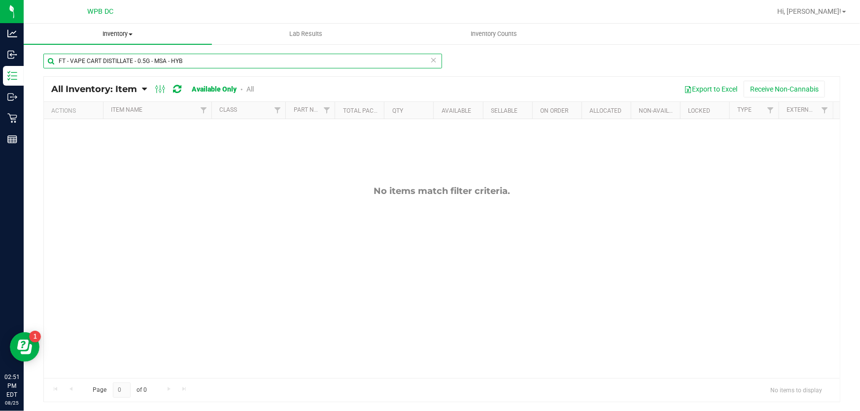
drag, startPoint x: 199, startPoint y: 60, endPoint x: 56, endPoint y: 40, distance: 144.2
click at [56, 40] on inventory "Inventory All packages All inventory Waste log Create inventory Lab Results Inv…" at bounding box center [442, 188] width 836 height 328
click at [177, 158] on div "No items match filter criteria." at bounding box center [442, 282] width 796 height 326
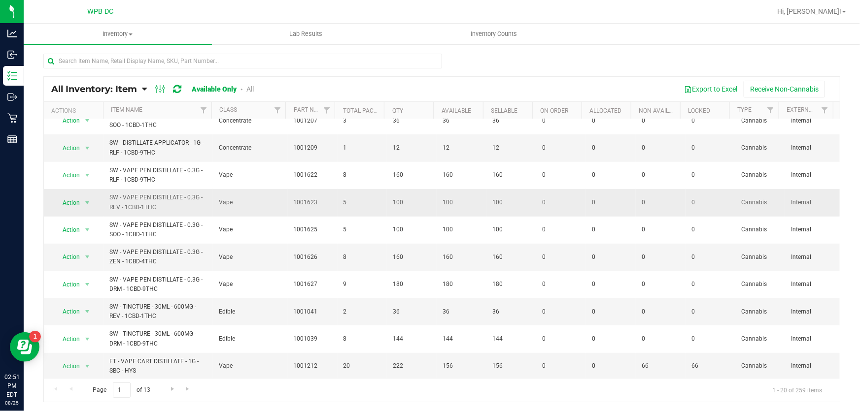
scroll to position [285, 0]
click at [100, 62] on input "text" at bounding box center [242, 61] width 399 height 15
type input "MSA"
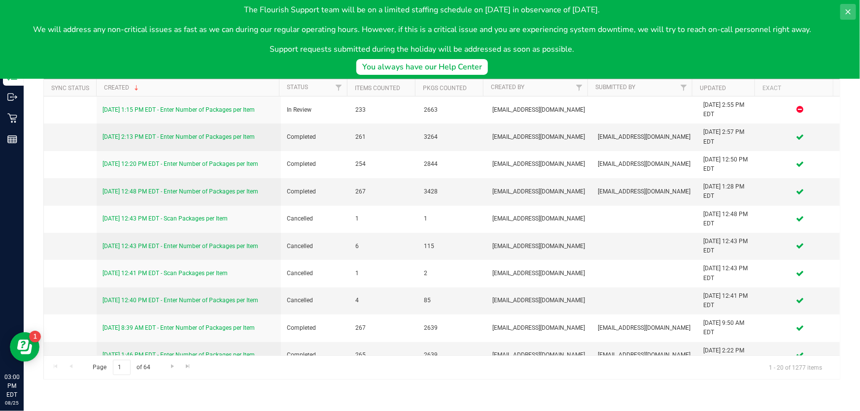
click at [849, 12] on icon at bounding box center [848, 12] width 8 height 8
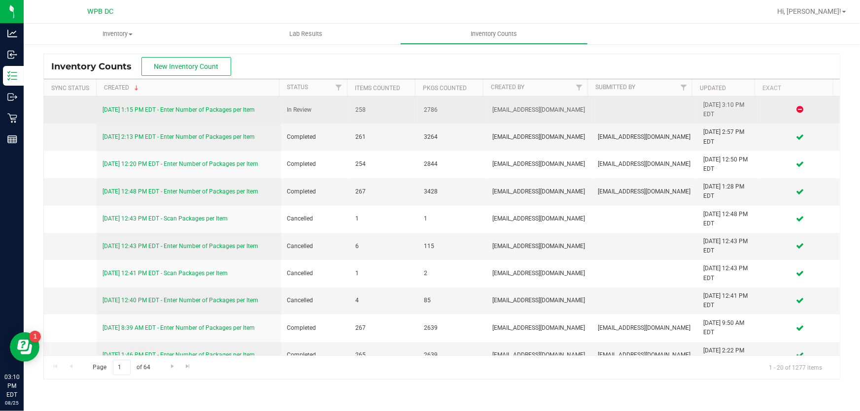
click at [248, 108] on link "[DATE] 1:15 PM EDT - Enter Number of Packages per Item" at bounding box center [178, 109] width 152 height 7
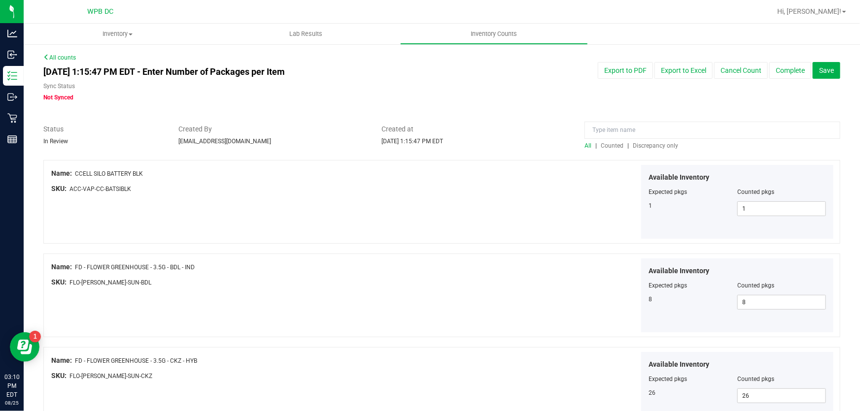
click at [655, 149] on div "All | Counted | Discrepancy only" at bounding box center [712, 145] width 256 height 9
click at [655, 142] on span "Discrepancy only" at bounding box center [655, 145] width 45 height 7
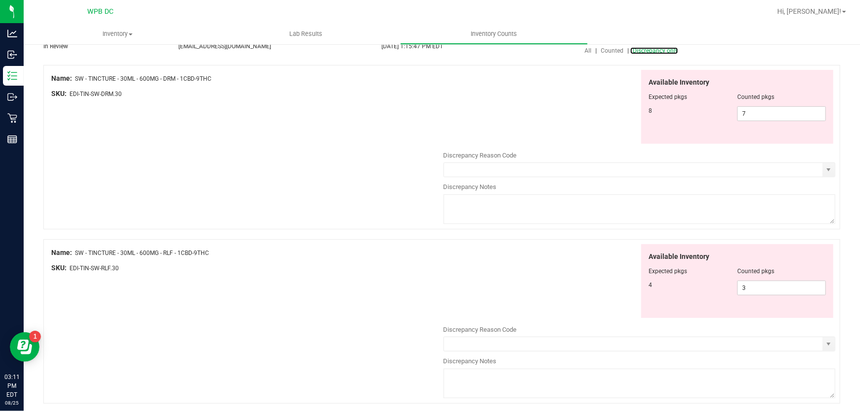
scroll to position [41, 0]
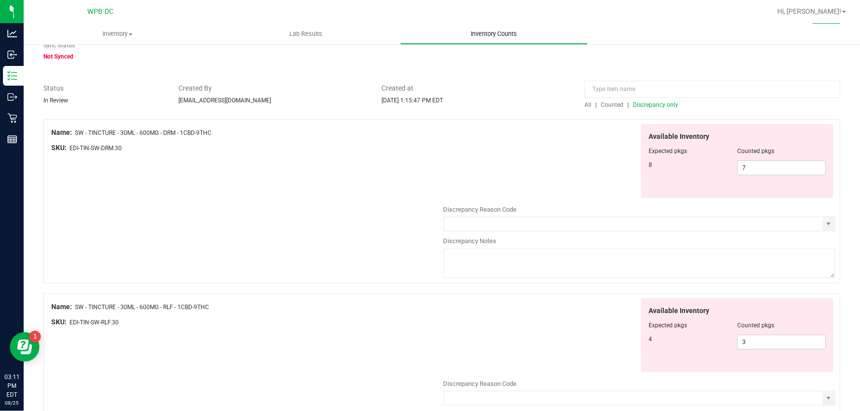
click at [486, 33] on span "Inventory Counts" at bounding box center [494, 34] width 73 height 9
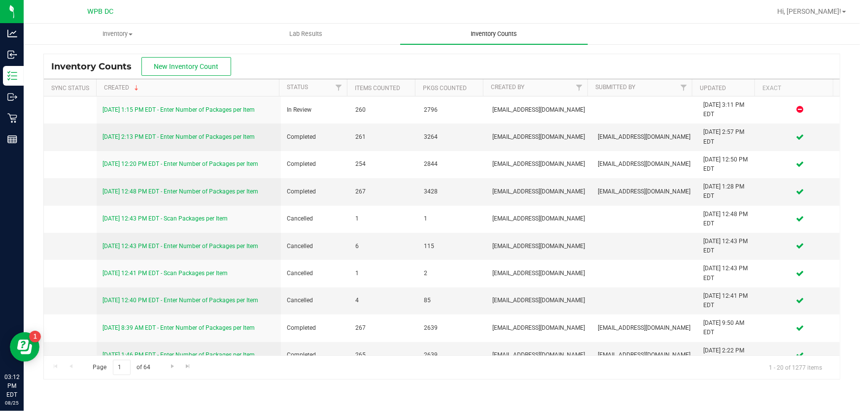
click at [500, 31] on span "Inventory Counts" at bounding box center [494, 34] width 73 height 9
click at [125, 32] on span "Inventory" at bounding box center [117, 34] width 187 height 9
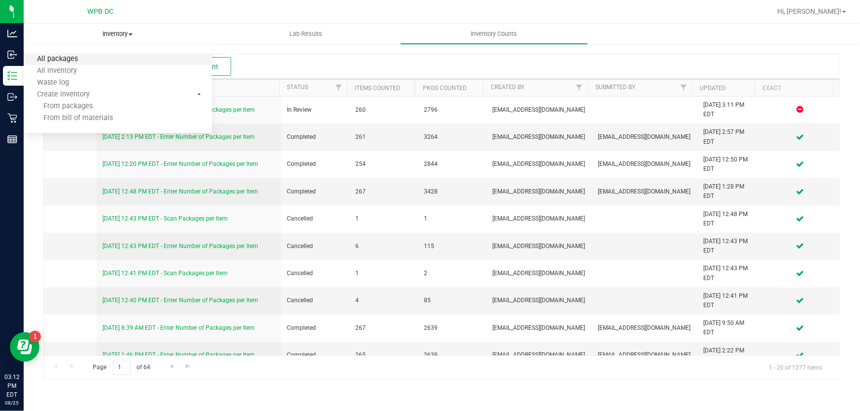
click at [89, 57] on span "All packages" at bounding box center [58, 59] width 68 height 8
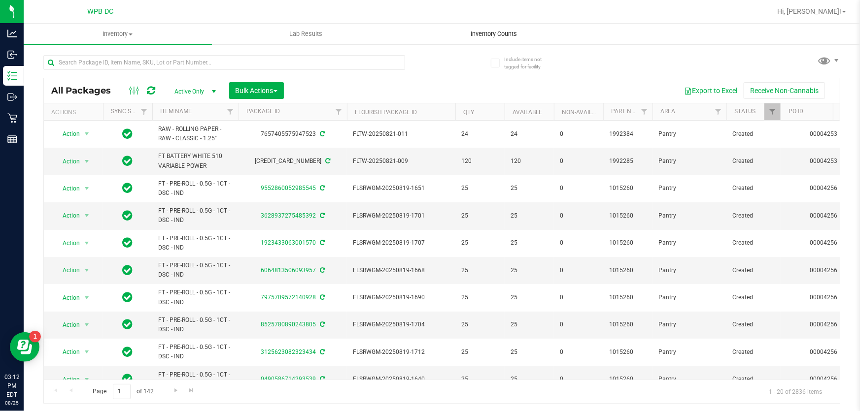
click at [476, 32] on span "Inventory Counts" at bounding box center [494, 34] width 73 height 9
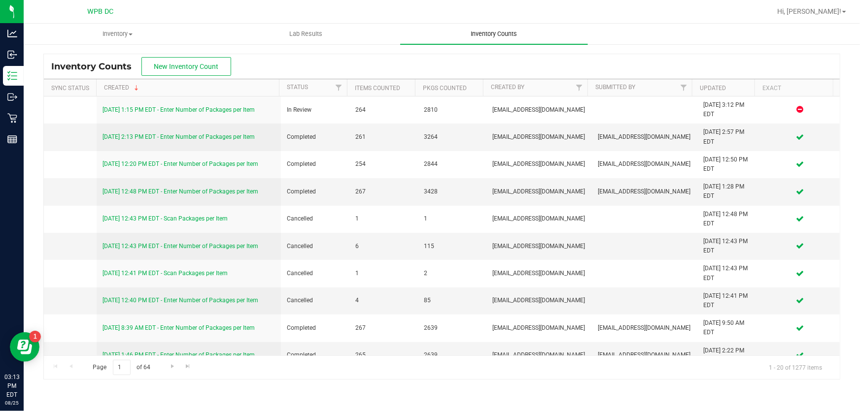
click at [495, 34] on span "Inventory Counts" at bounding box center [494, 34] width 73 height 9
click at [115, 33] on span "Inventory" at bounding box center [117, 34] width 187 height 9
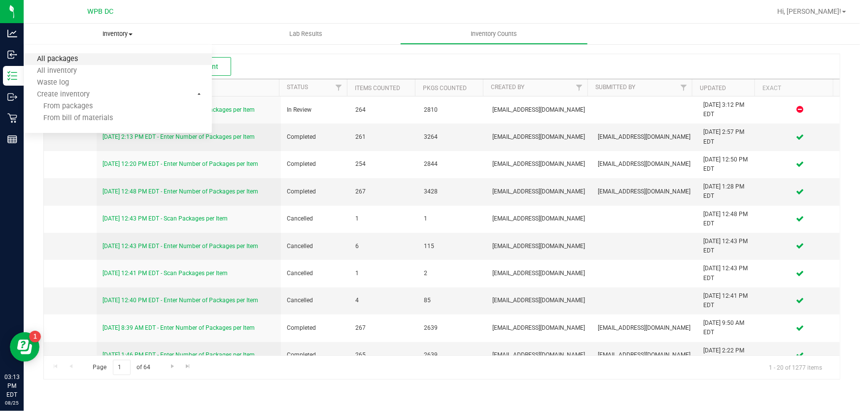
click at [88, 56] on span "All packages" at bounding box center [58, 59] width 68 height 8
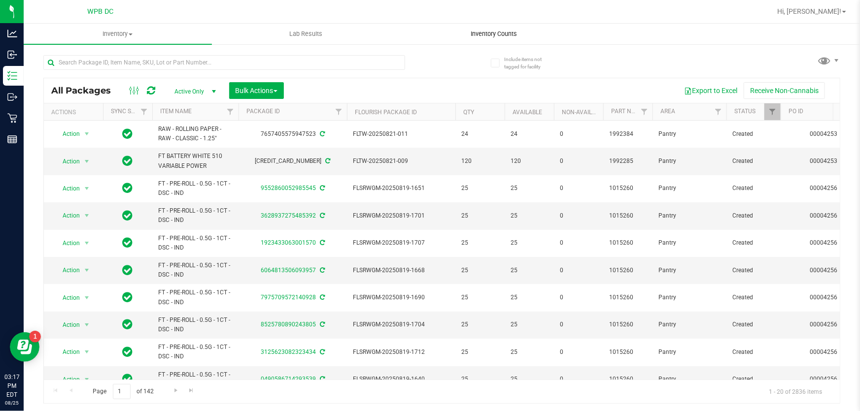
click at [502, 34] on span "Inventory Counts" at bounding box center [494, 34] width 73 height 9
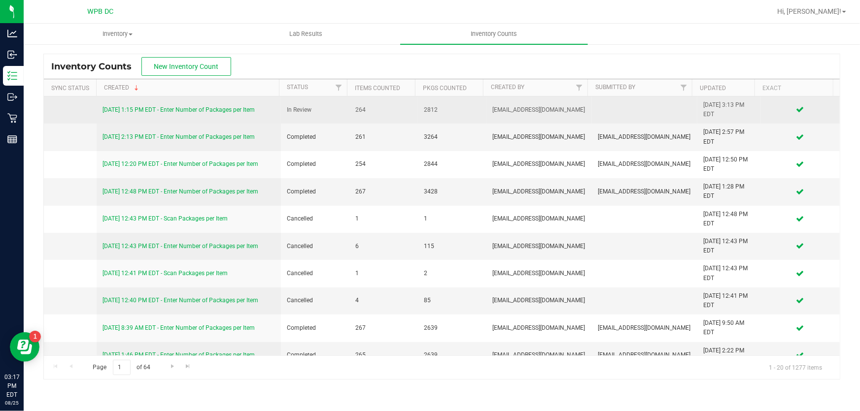
click at [246, 108] on link "[DATE] 1:15 PM EDT - Enter Number of Packages per Item" at bounding box center [178, 109] width 152 height 7
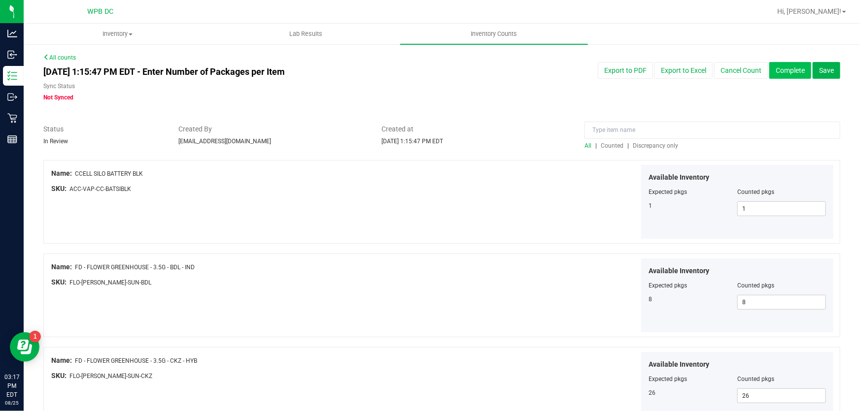
click at [777, 72] on button "Complete" at bounding box center [790, 70] width 42 height 17
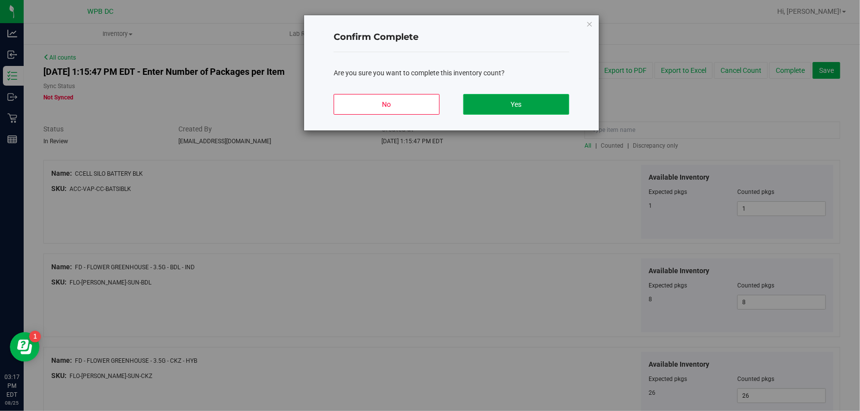
click at [521, 98] on button "Yes" at bounding box center [516, 104] width 106 height 21
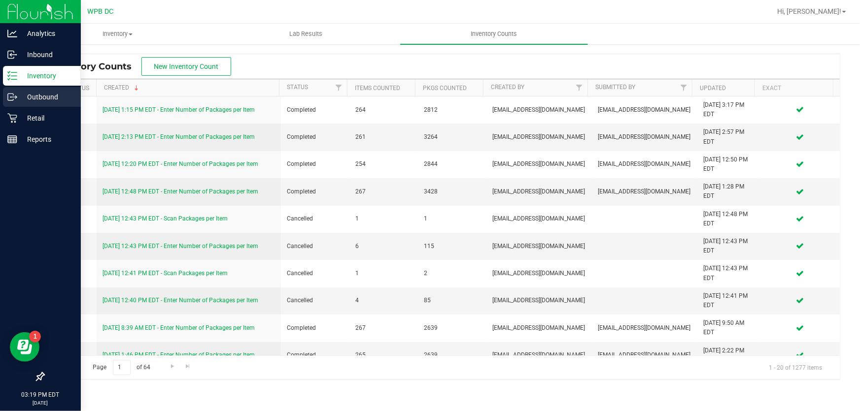
click at [29, 94] on p "Outbound" at bounding box center [46, 97] width 59 height 12
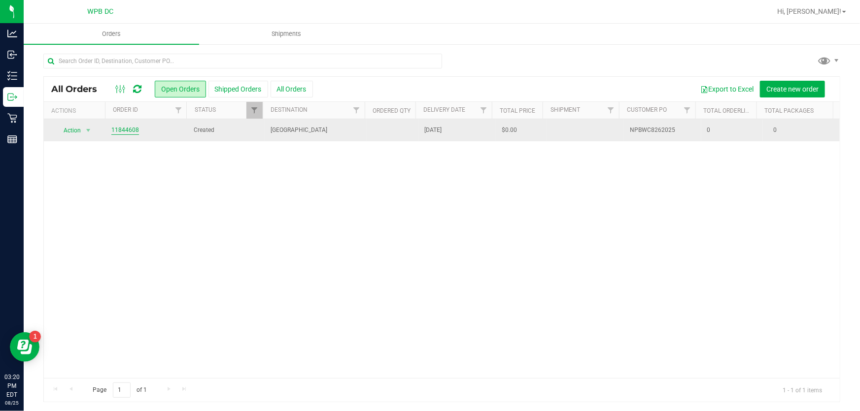
click at [133, 128] on link "11844608" at bounding box center [125, 130] width 28 height 9
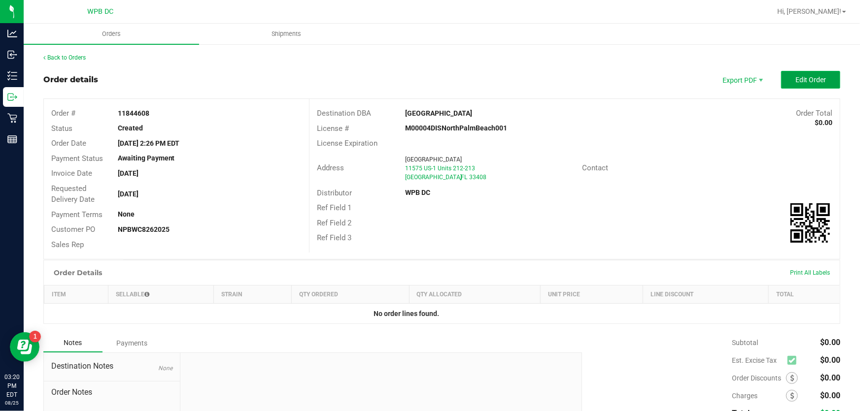
click at [788, 79] on button "Edit Order" at bounding box center [810, 80] width 59 height 18
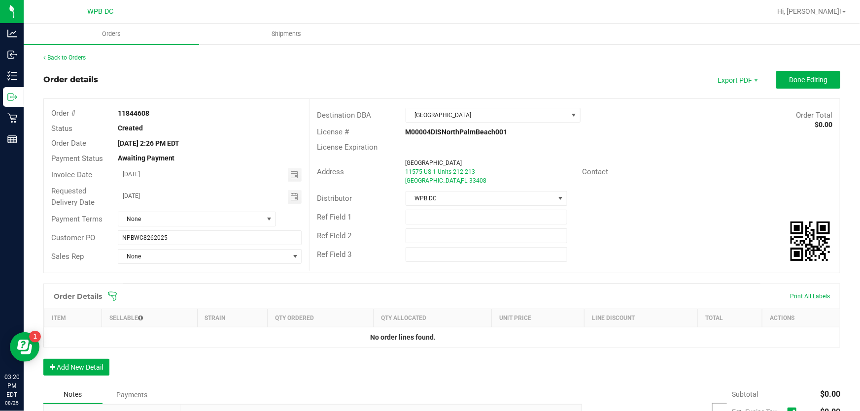
click at [114, 294] on icon at bounding box center [112, 297] width 10 height 10
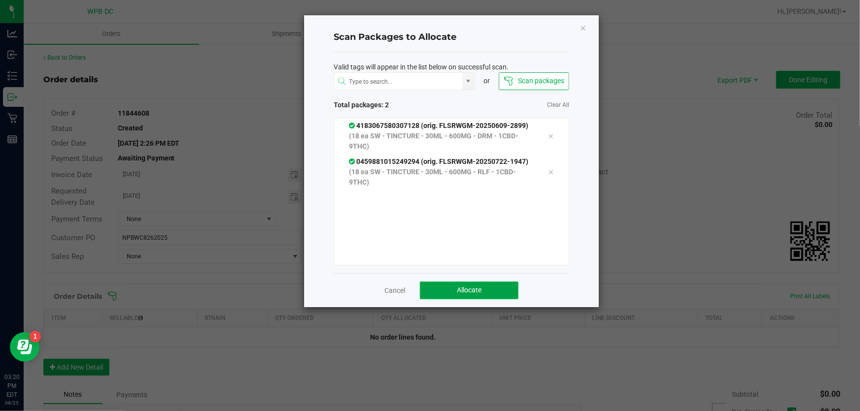
click at [435, 282] on button "Allocate" at bounding box center [469, 291] width 99 height 18
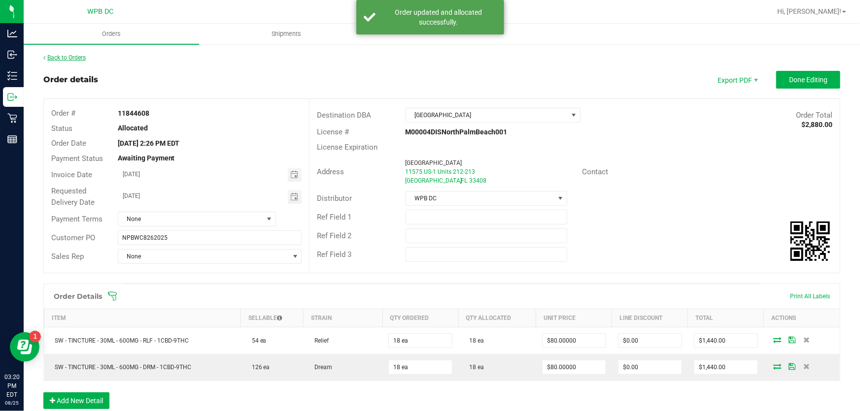
click at [59, 58] on link "Back to Orders" at bounding box center [64, 57] width 42 height 7
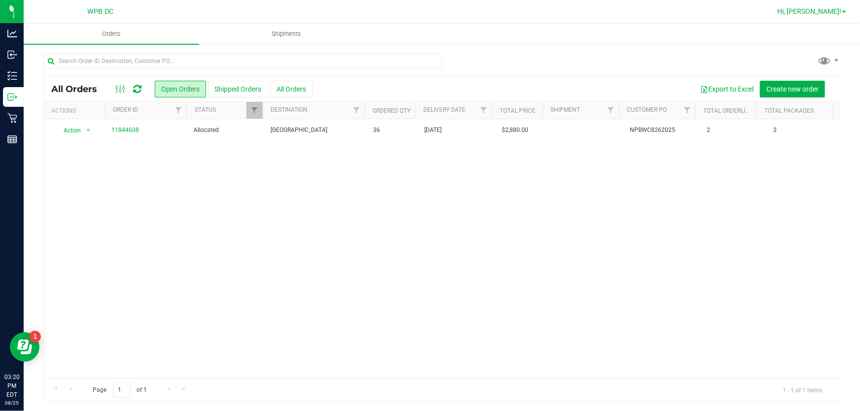
click at [821, 11] on span "Hi, [PERSON_NAME]!" at bounding box center [809, 11] width 64 height 8
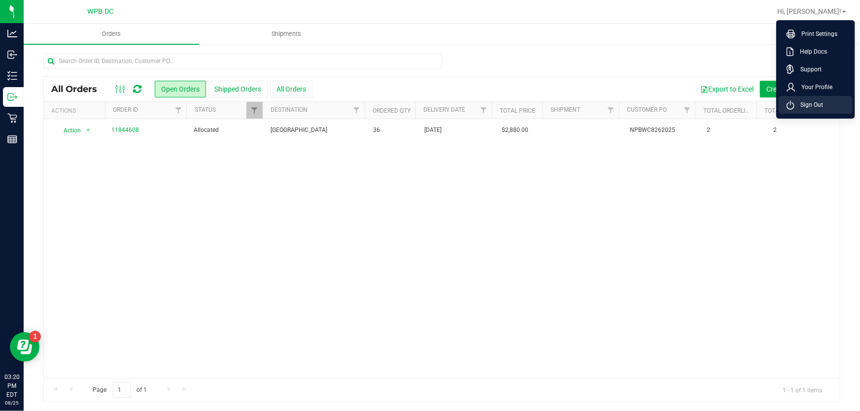
click at [824, 101] on li "Sign Out" at bounding box center [816, 105] width 74 height 18
